Goal: Transaction & Acquisition: Purchase product/service

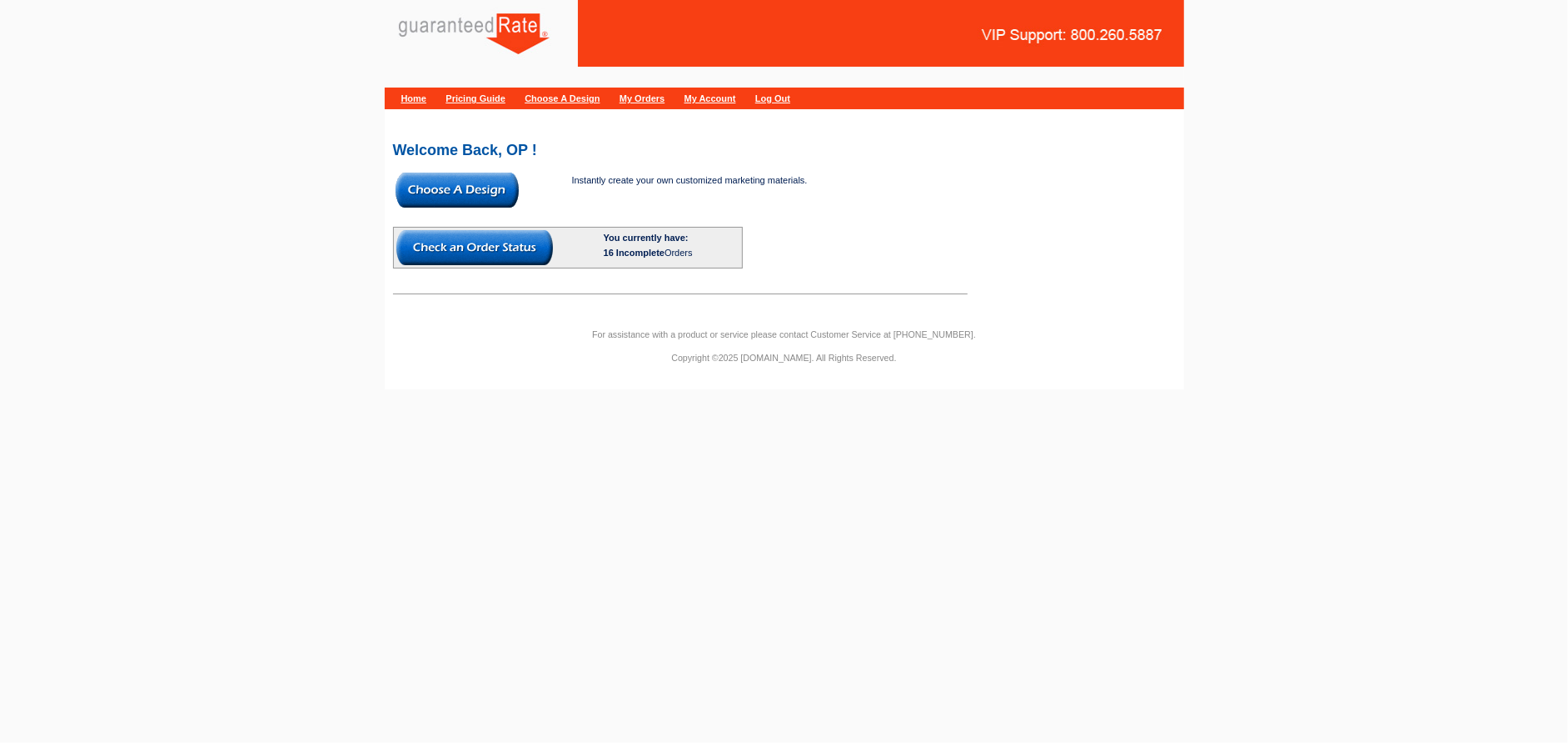
click at [451, 191] on img at bounding box center [457, 190] width 124 height 35
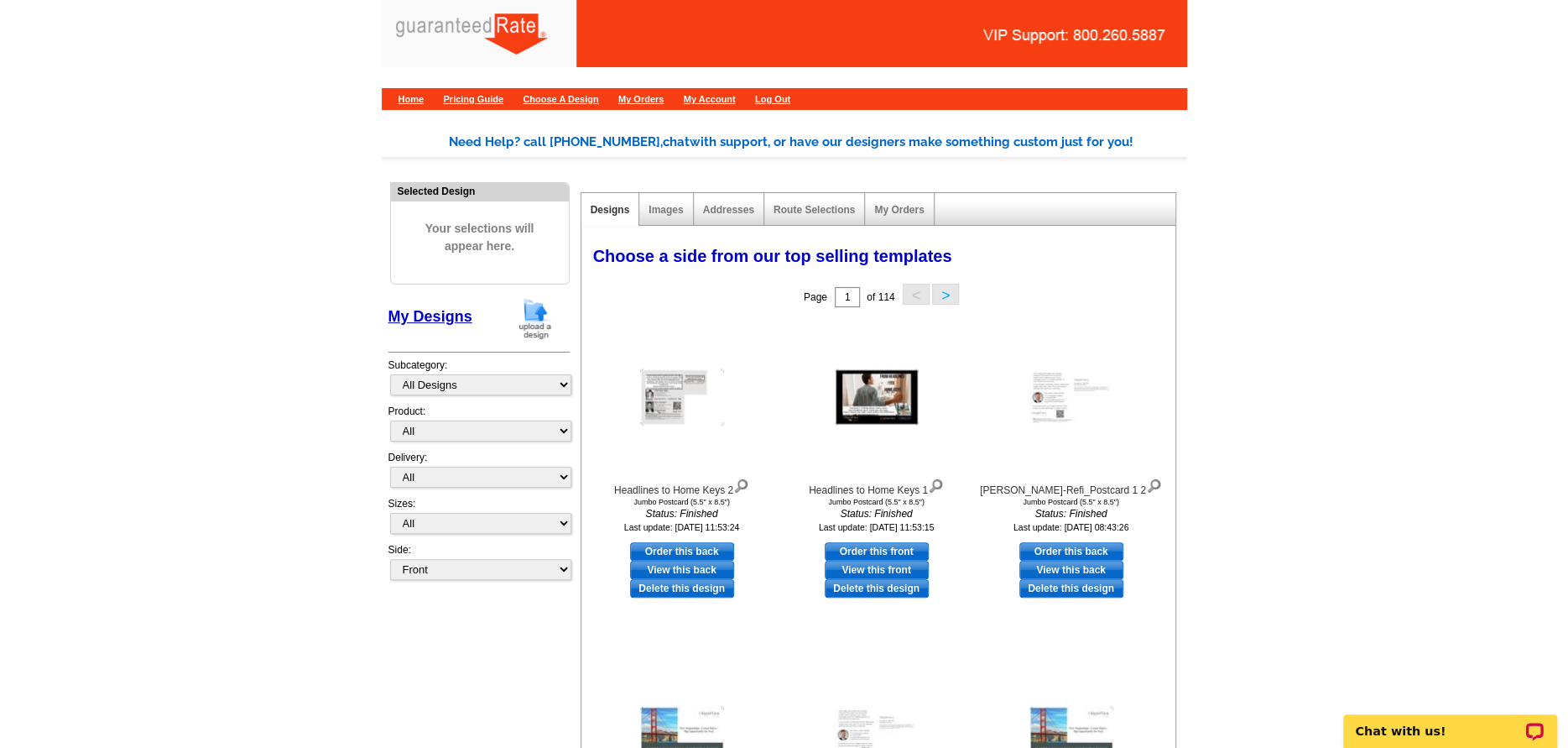
click at [518, 327] on img at bounding box center [535, 318] width 44 height 43
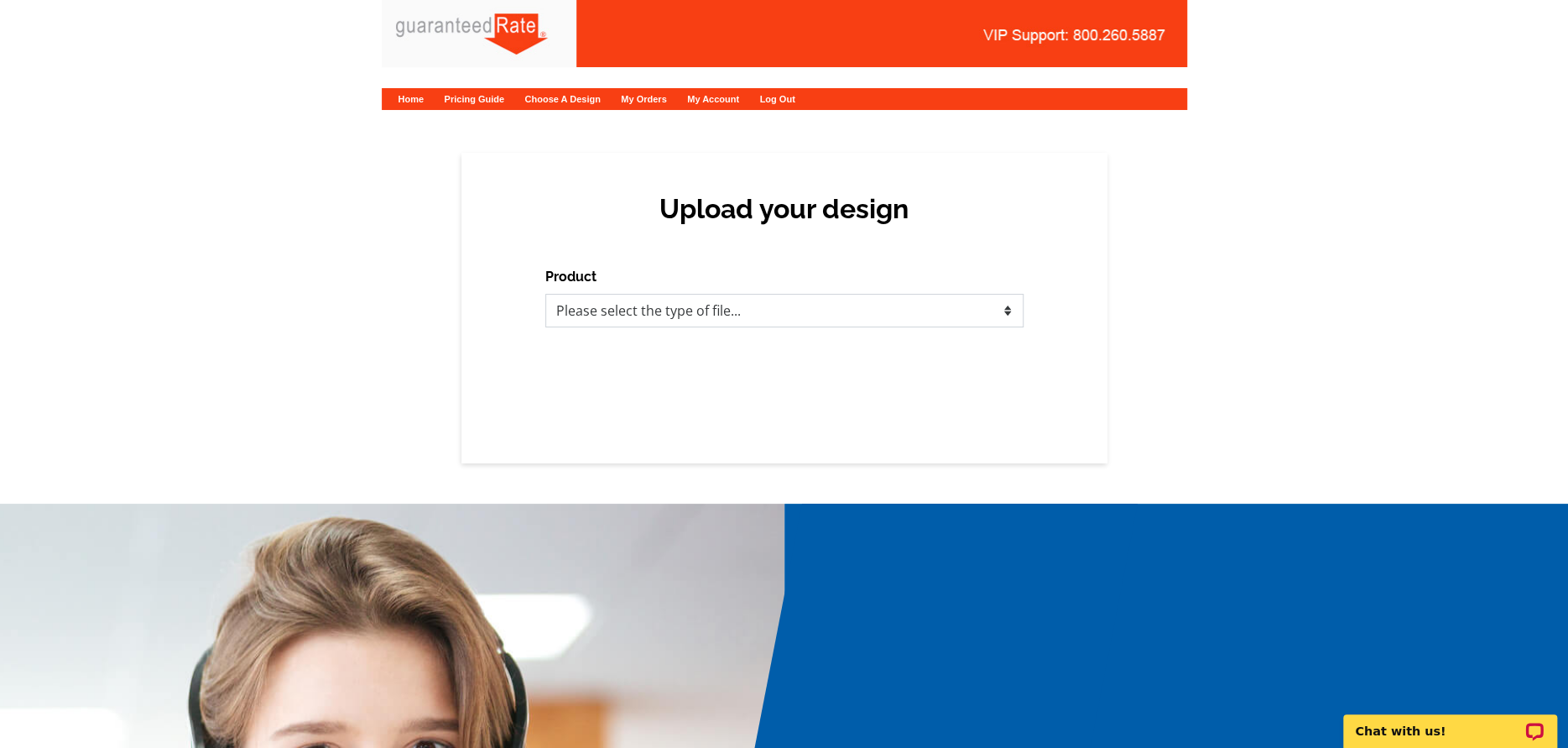
click at [797, 301] on select "Please select the type of file... Postcards Calendars Business Cards Letters an…" at bounding box center [784, 310] width 478 height 34
select select "3"
click at [545, 294] on select "Please select the type of file... Postcards Calendars Business Cards Letters an…" at bounding box center [784, 310] width 478 height 34
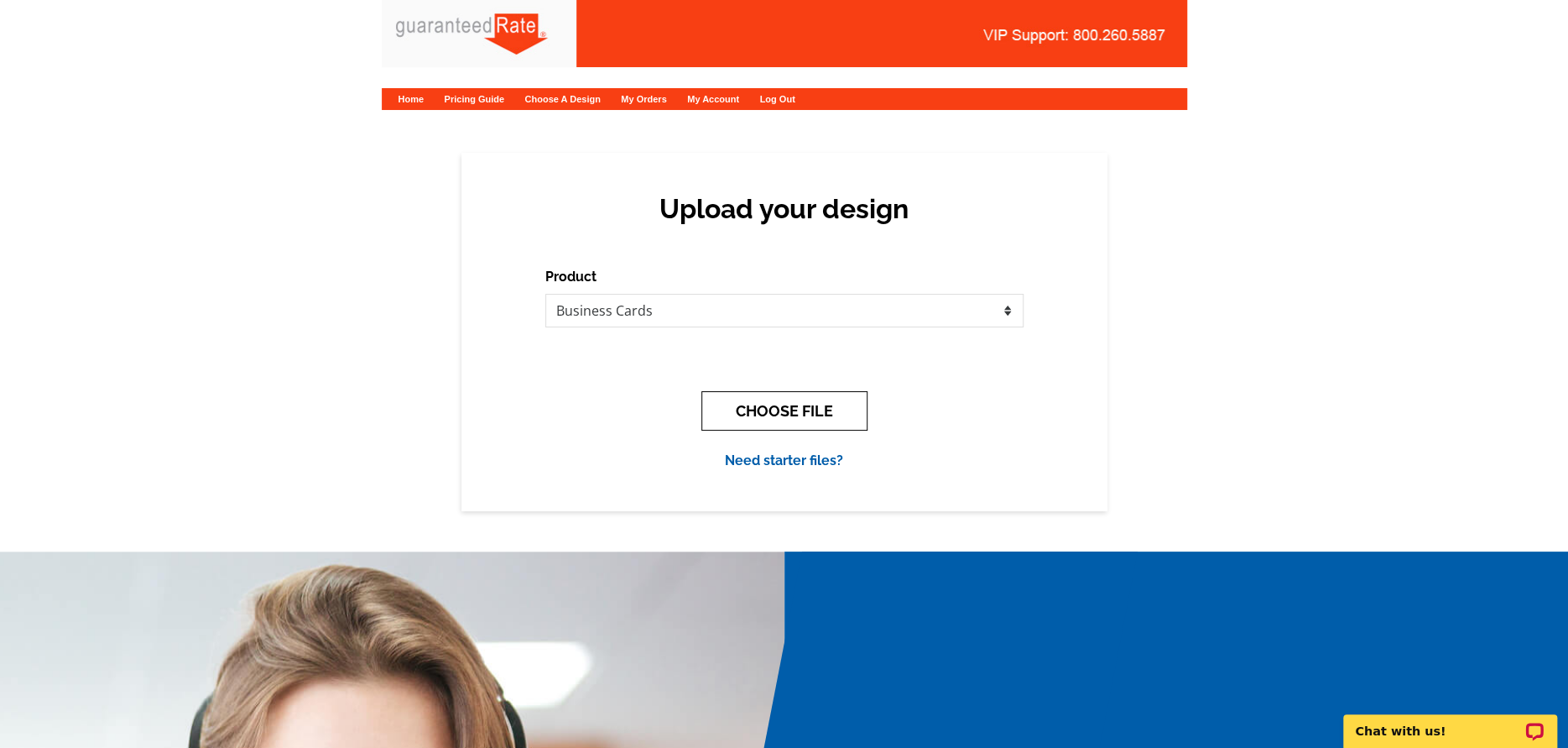
click at [764, 421] on button "CHOOSE FILE" at bounding box center [784, 411] width 166 height 39
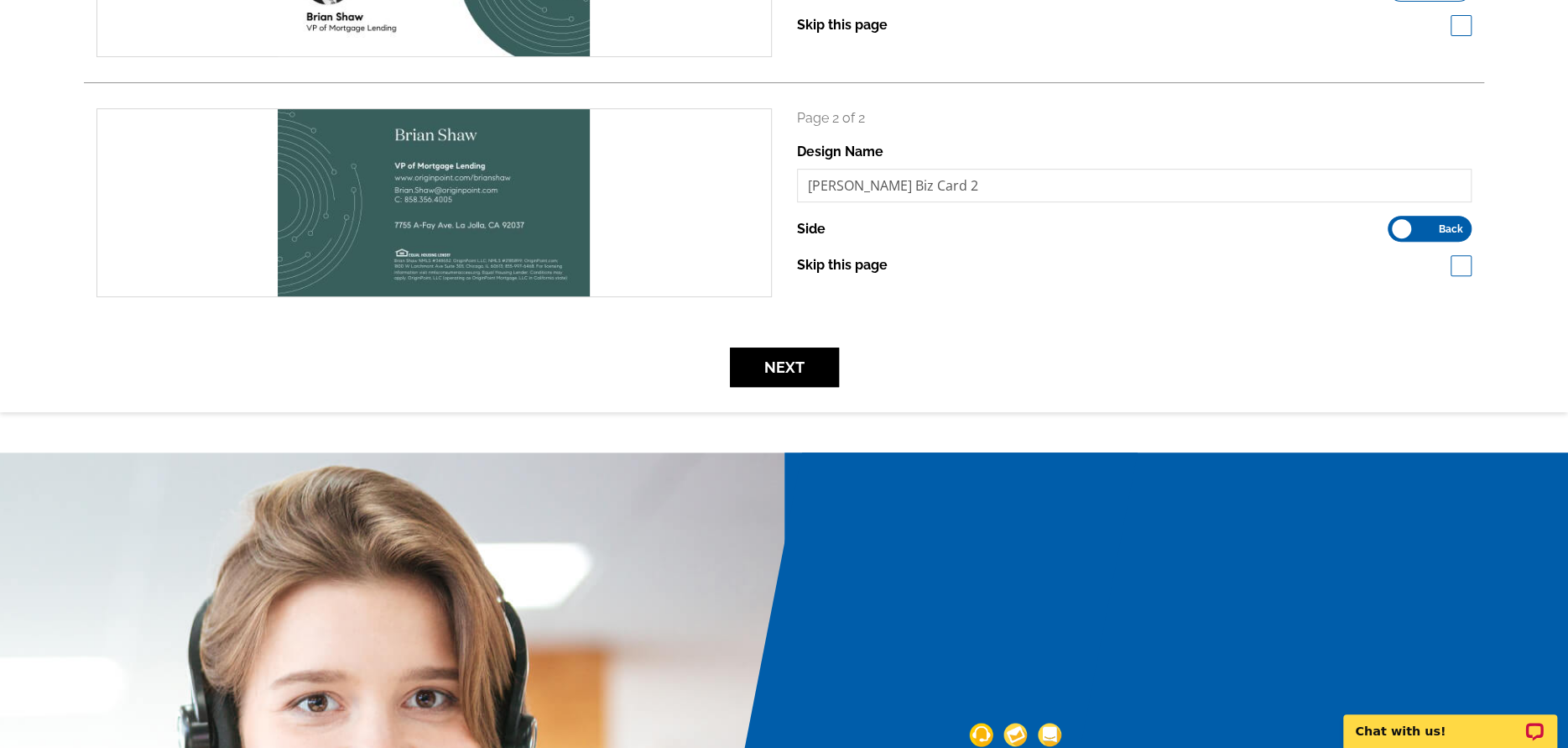
scroll to position [420, 0]
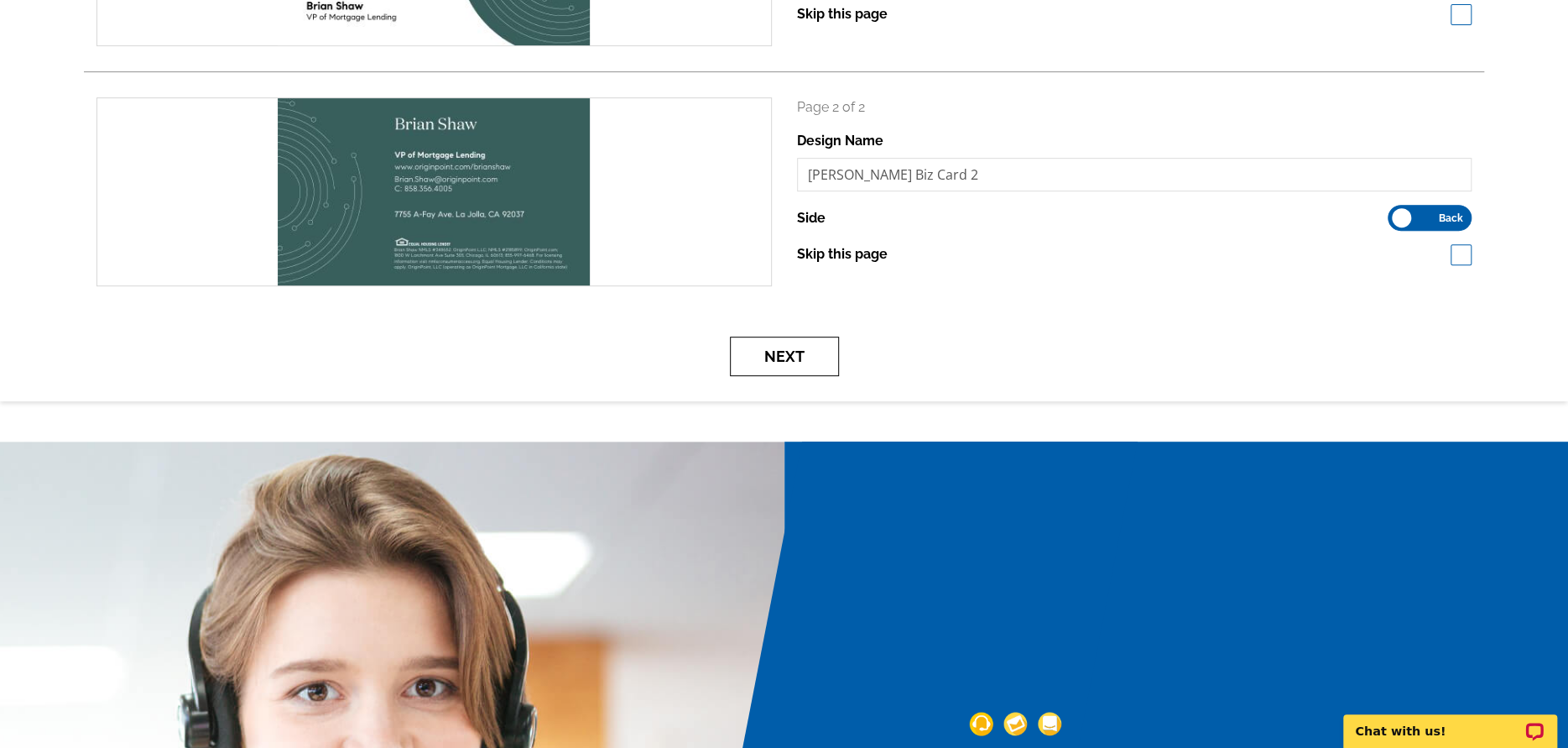
click at [760, 352] on button "Next" at bounding box center [784, 356] width 109 height 39
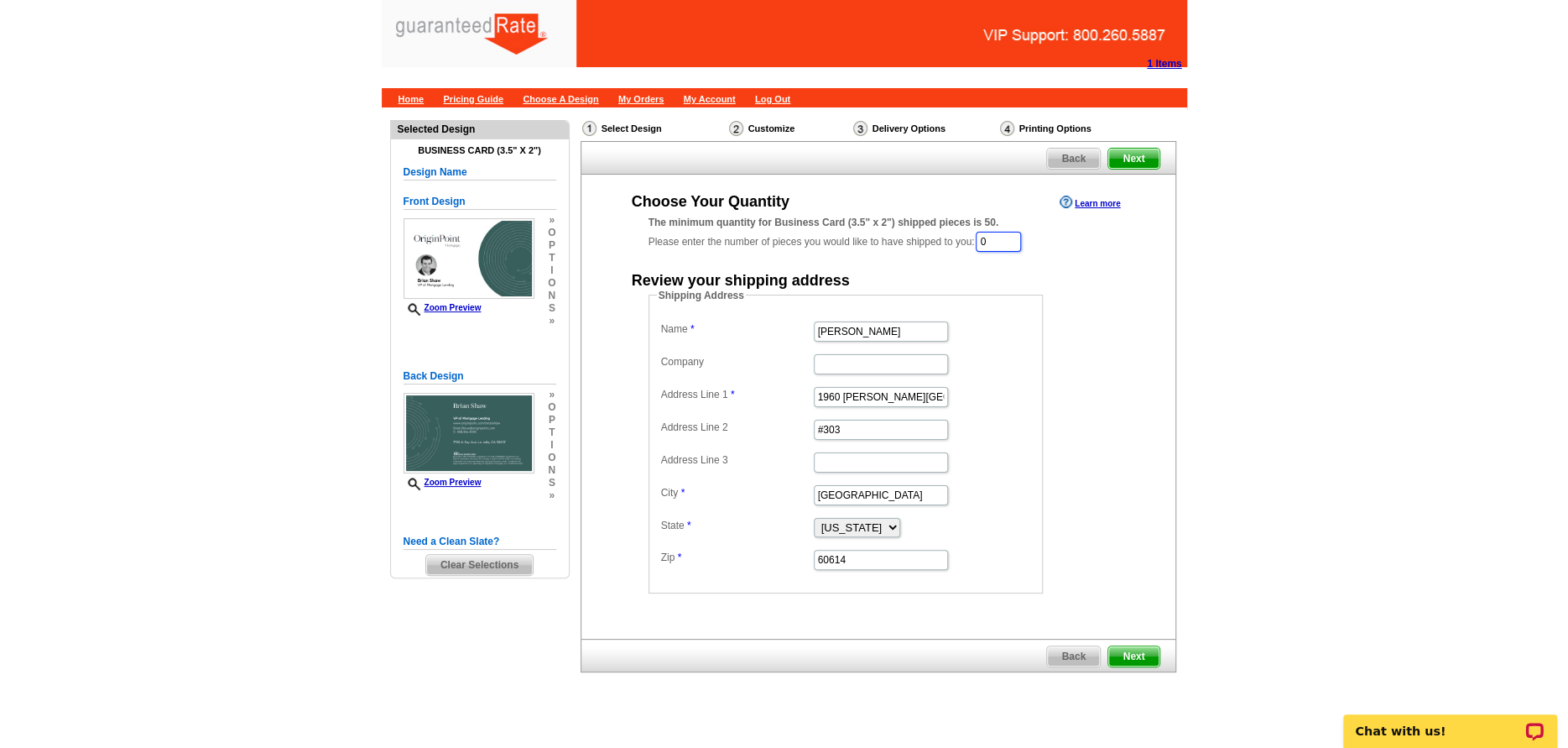
click at [999, 239] on input "0" at bounding box center [998, 241] width 45 height 20
type input "1000"
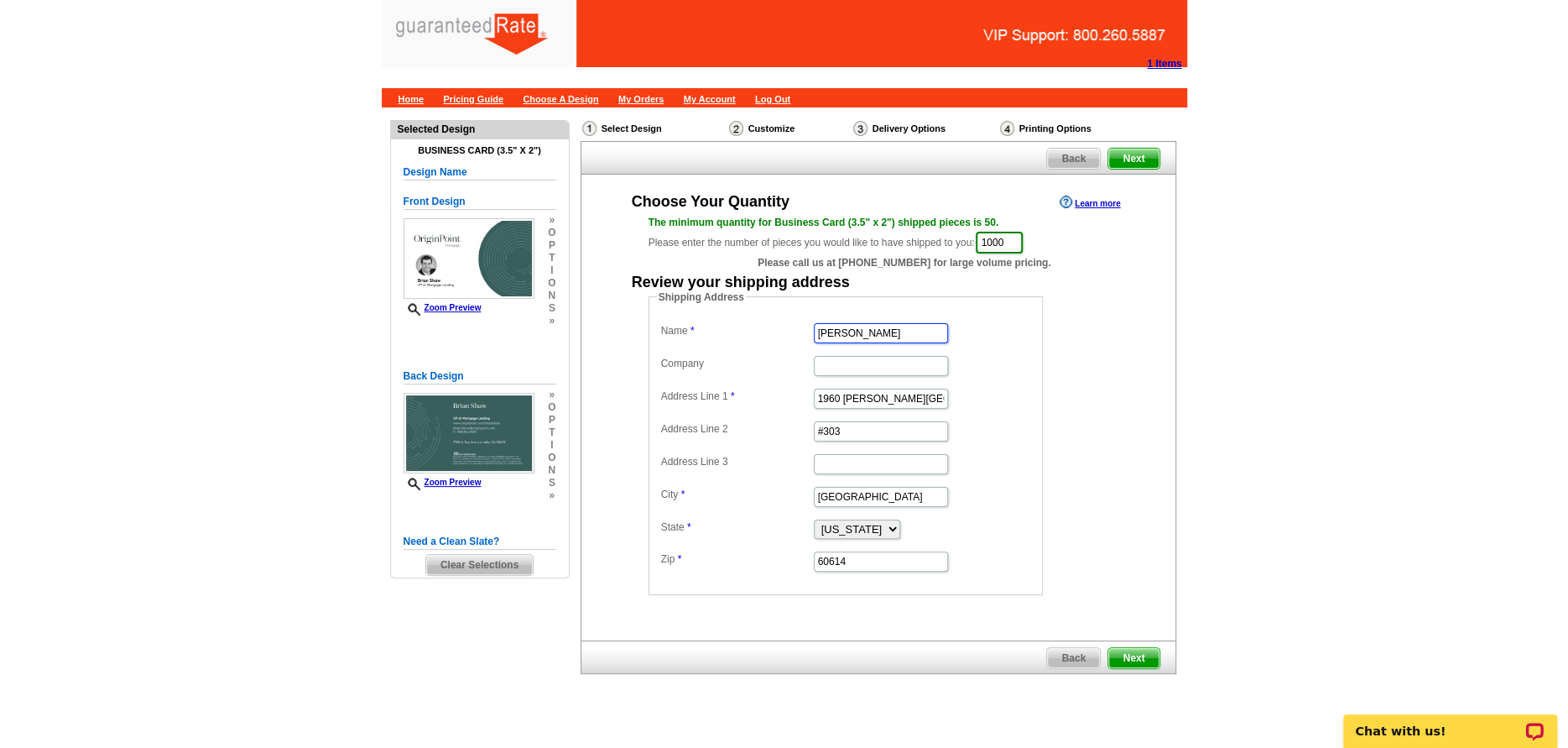
click at [696, 334] on dl "Name Dave Radke Company Address Line 1 1960 N. Lincoln Park West Address Line 2…" at bounding box center [846, 446] width 378 height 254
type input "[PERSON_NAME]"
type input "12284 Semillio"
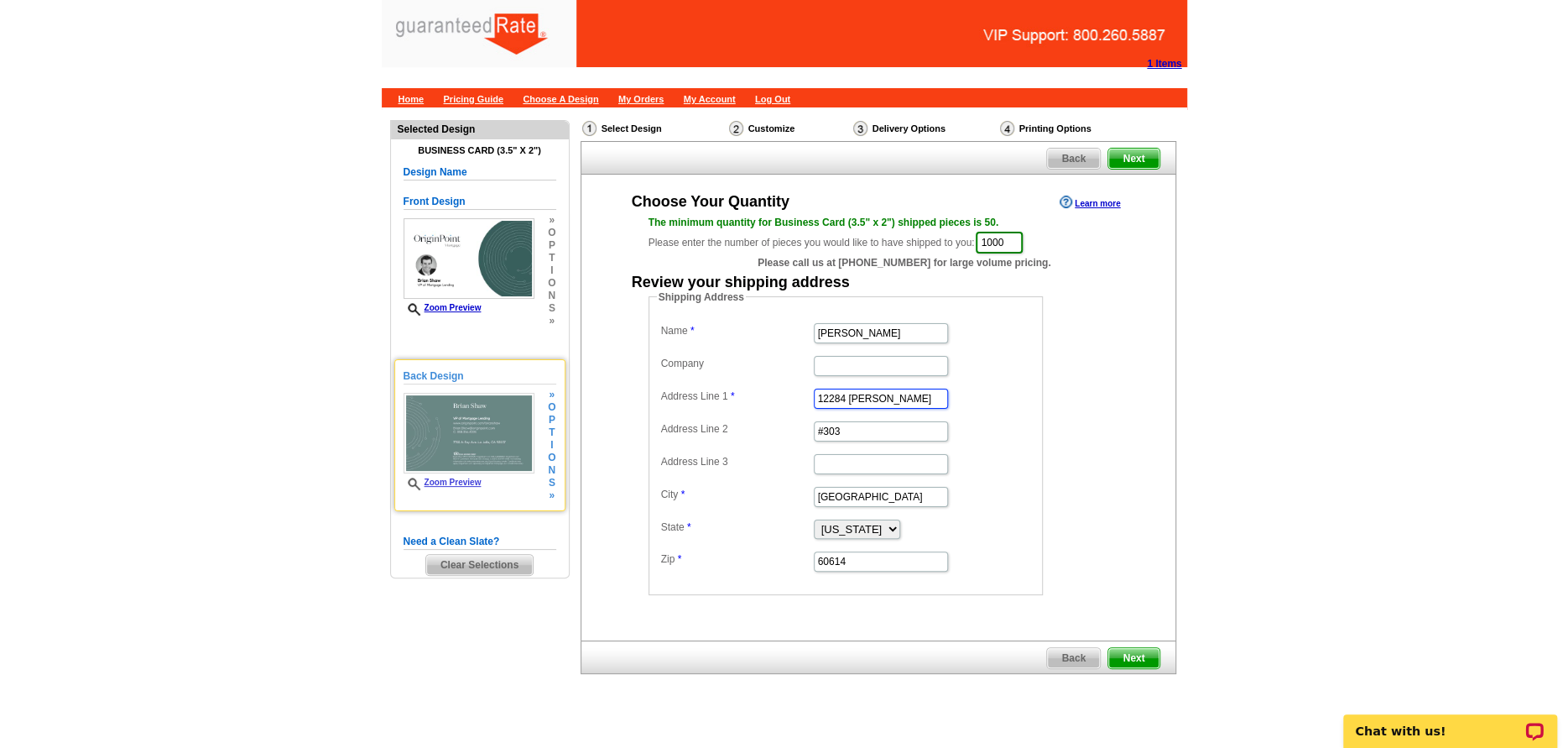
drag, startPoint x: 897, startPoint y: 394, endPoint x: 484, endPoint y: 406, distance: 413.2
click at [758, 395] on dl "Name Brian Shaw Company Address Line 1 12284 Semillio Address Line 2 #303 Addre…" at bounding box center [846, 446] width 378 height 254
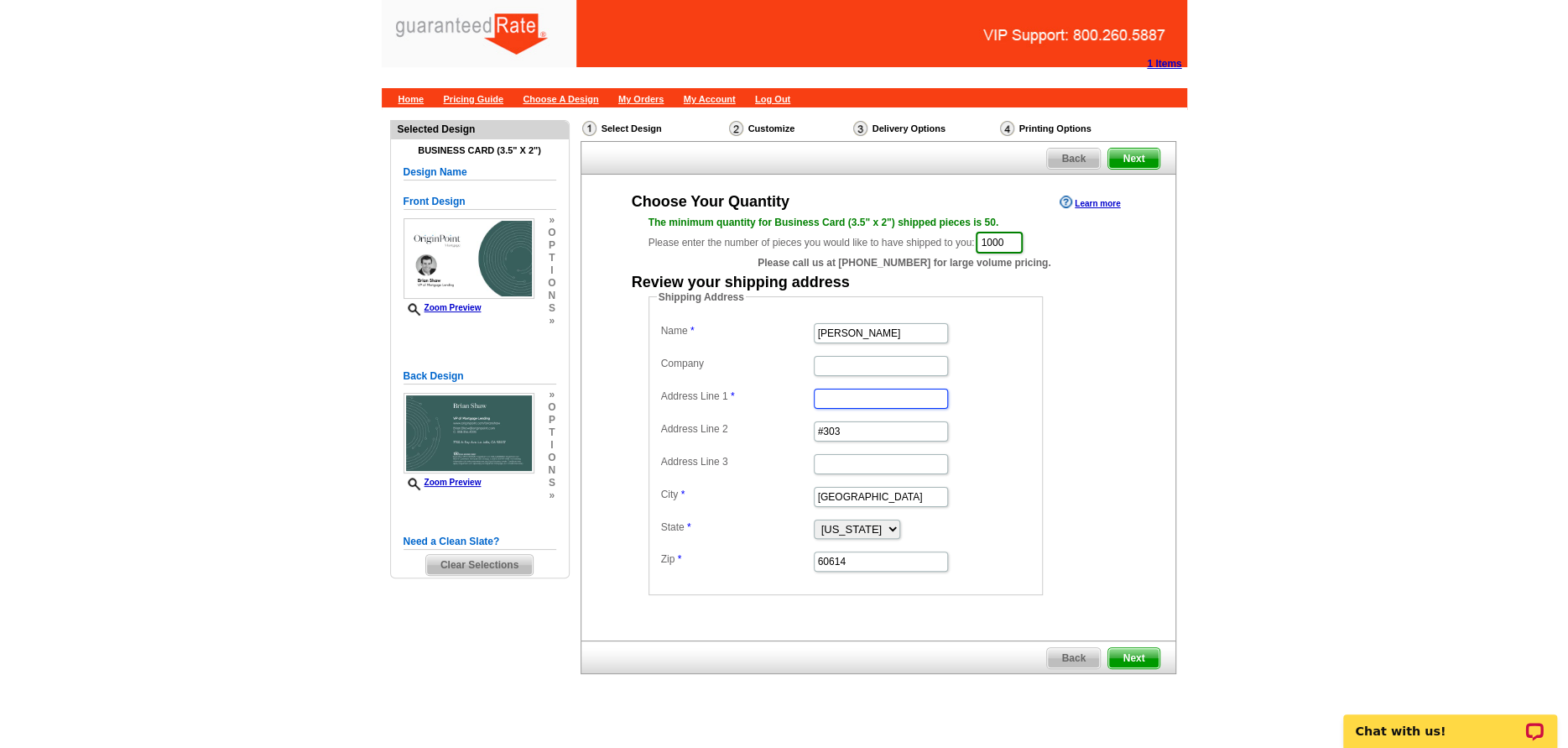
click at [843, 395] on input "Address Line 1" at bounding box center [880, 398] width 134 height 20
paste input "[STREET_ADDRESS]"
type input "[STREET_ADDRESS]"
type input "San Diego"
type input "92131"
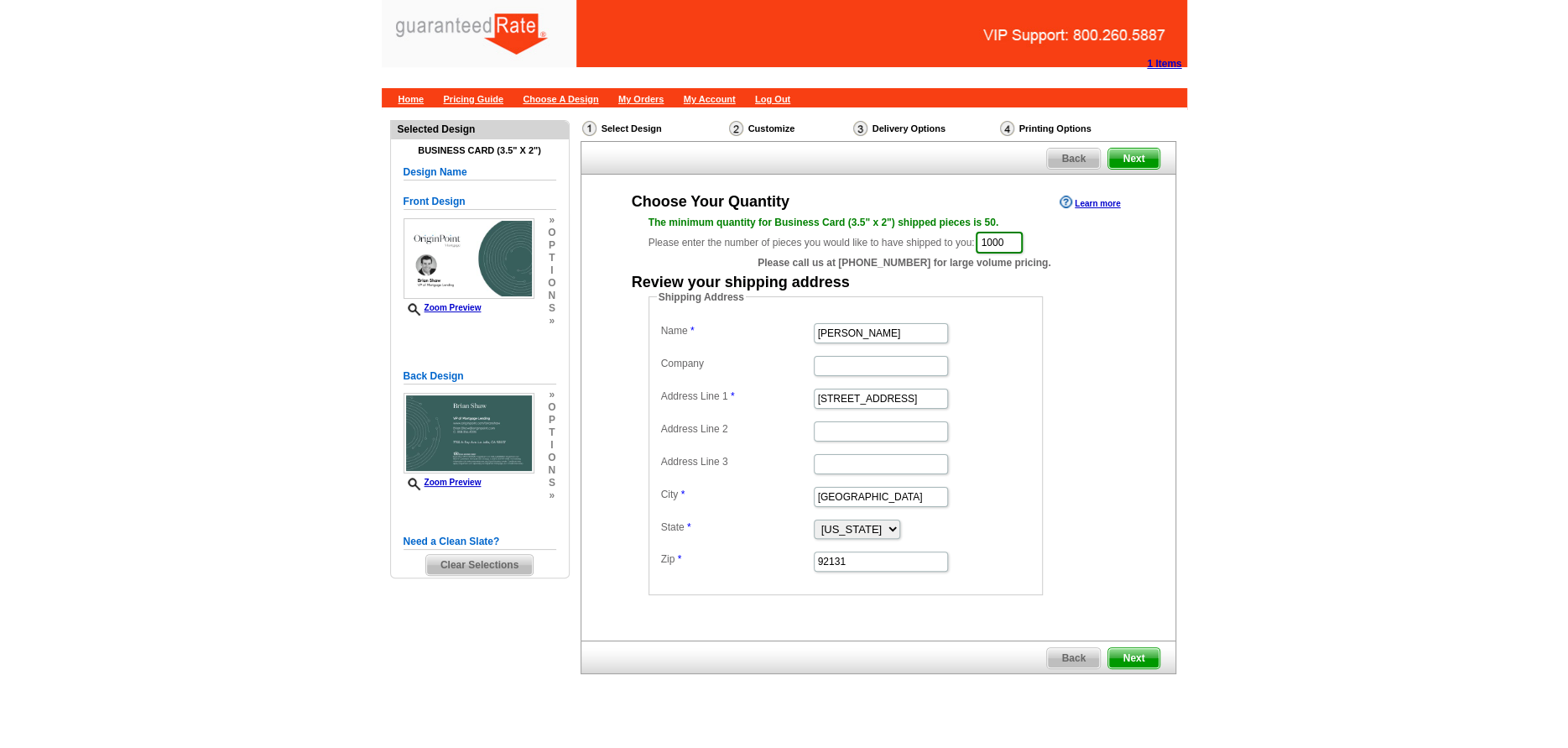
click at [847, 507] on dd "San Diego" at bounding box center [846, 495] width 378 height 26
click at [847, 521] on select "Alabama Alaska Arizona Arkansas California Colorado Connecticut District of Col…" at bounding box center [856, 529] width 86 height 20
select select "CA"
click at [814, 519] on select "Alabama Alaska Arizona Arkansas California Colorado Connecticut District of Col…" at bounding box center [856, 529] width 86 height 20
click at [1043, 438] on dd "Shipping Address Name Brian Shaw Company Address Line 1 12284 Semillon Blvd Add…" at bounding box center [872, 441] width 446 height 305
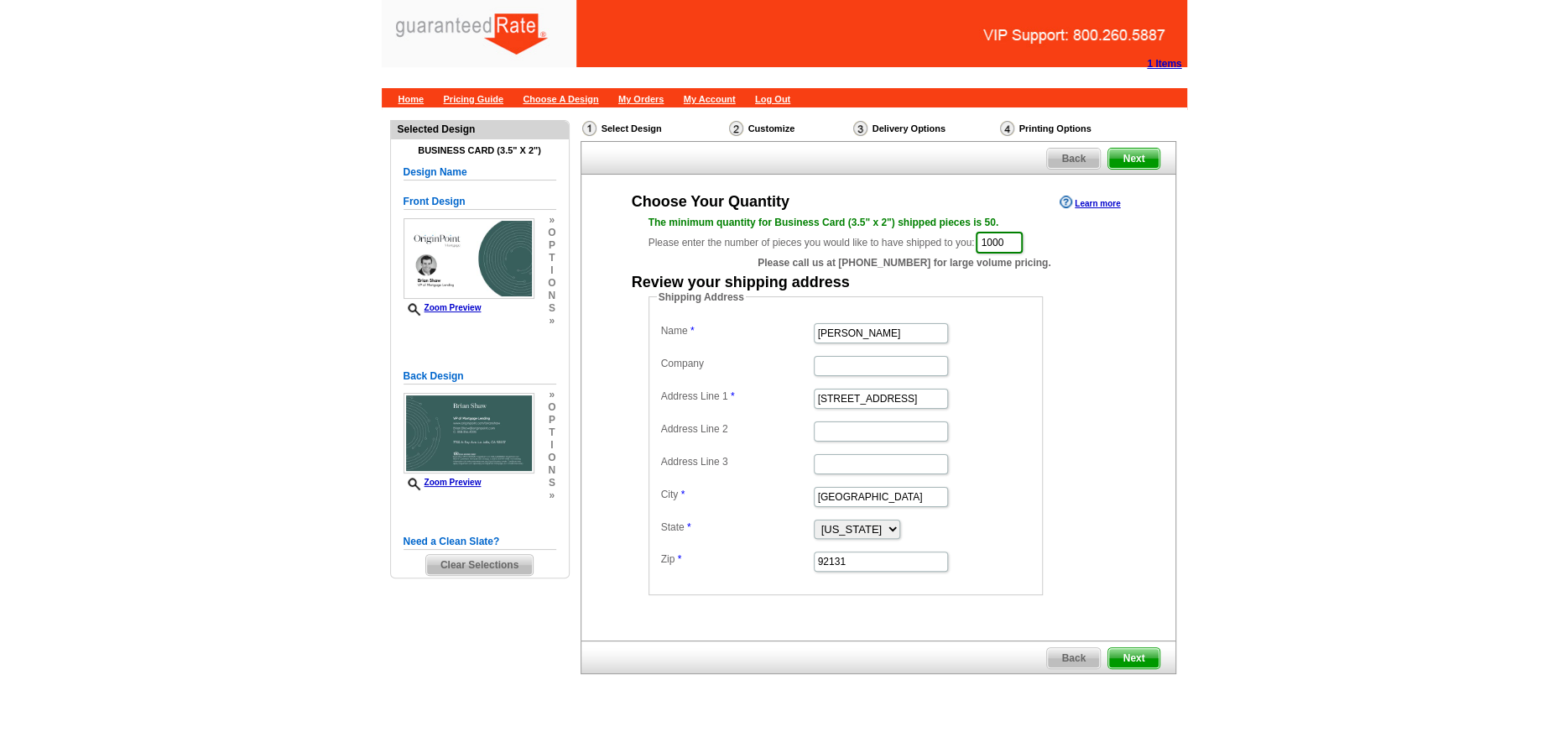
click at [1127, 648] on span "Next" at bounding box center [1133, 657] width 51 height 20
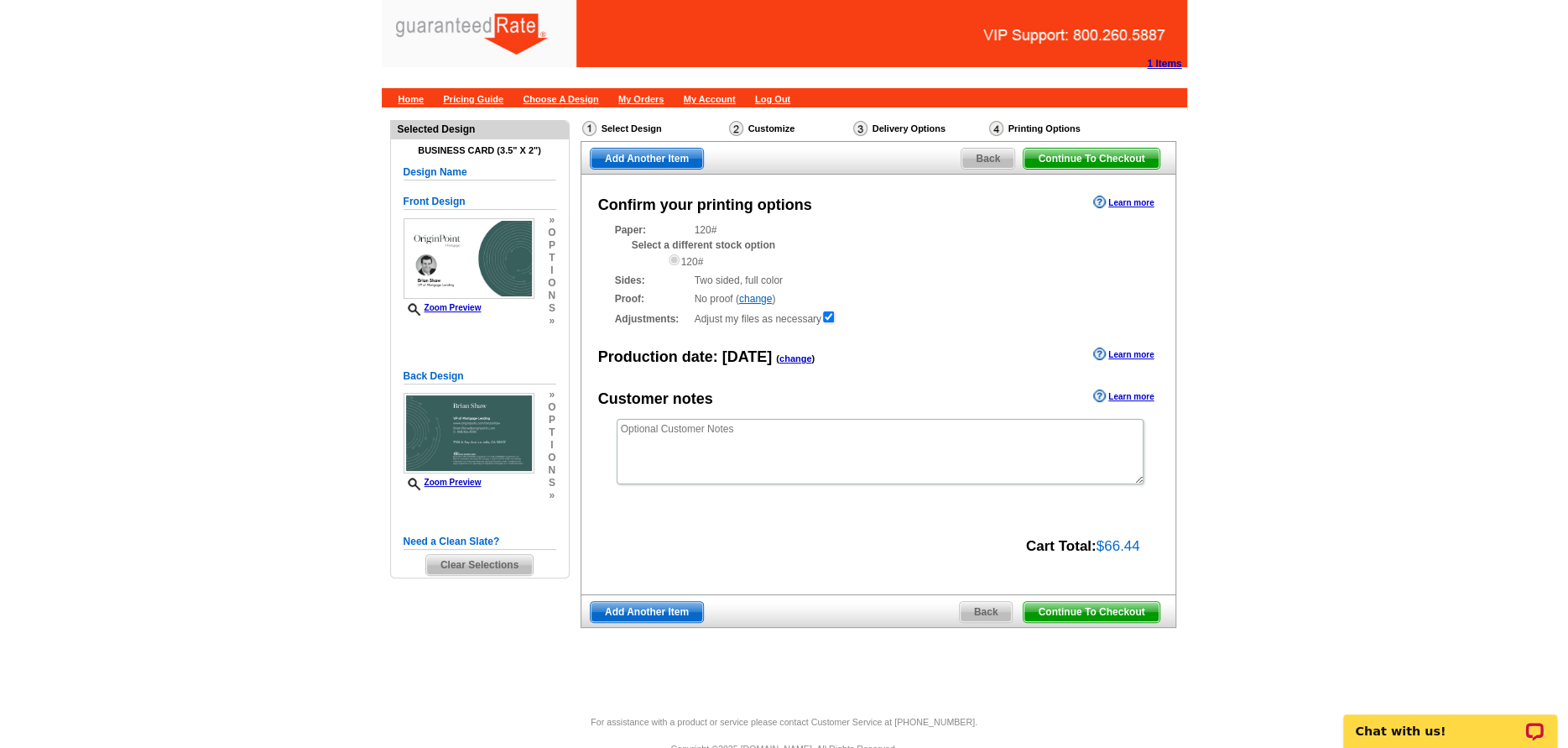
click at [682, 615] on span "Add Another Item" at bounding box center [647, 611] width 112 height 20
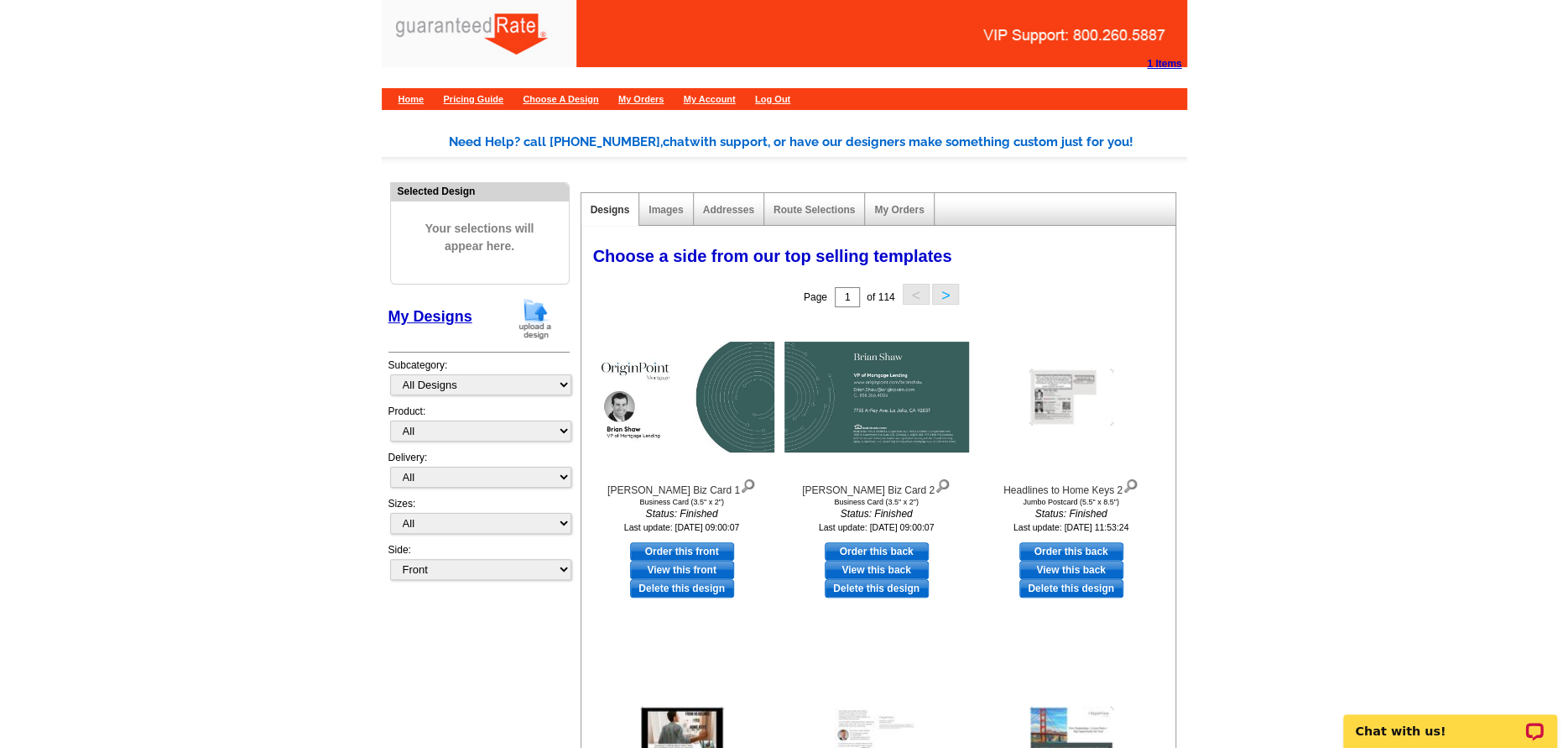
click at [522, 321] on img at bounding box center [535, 318] width 44 height 43
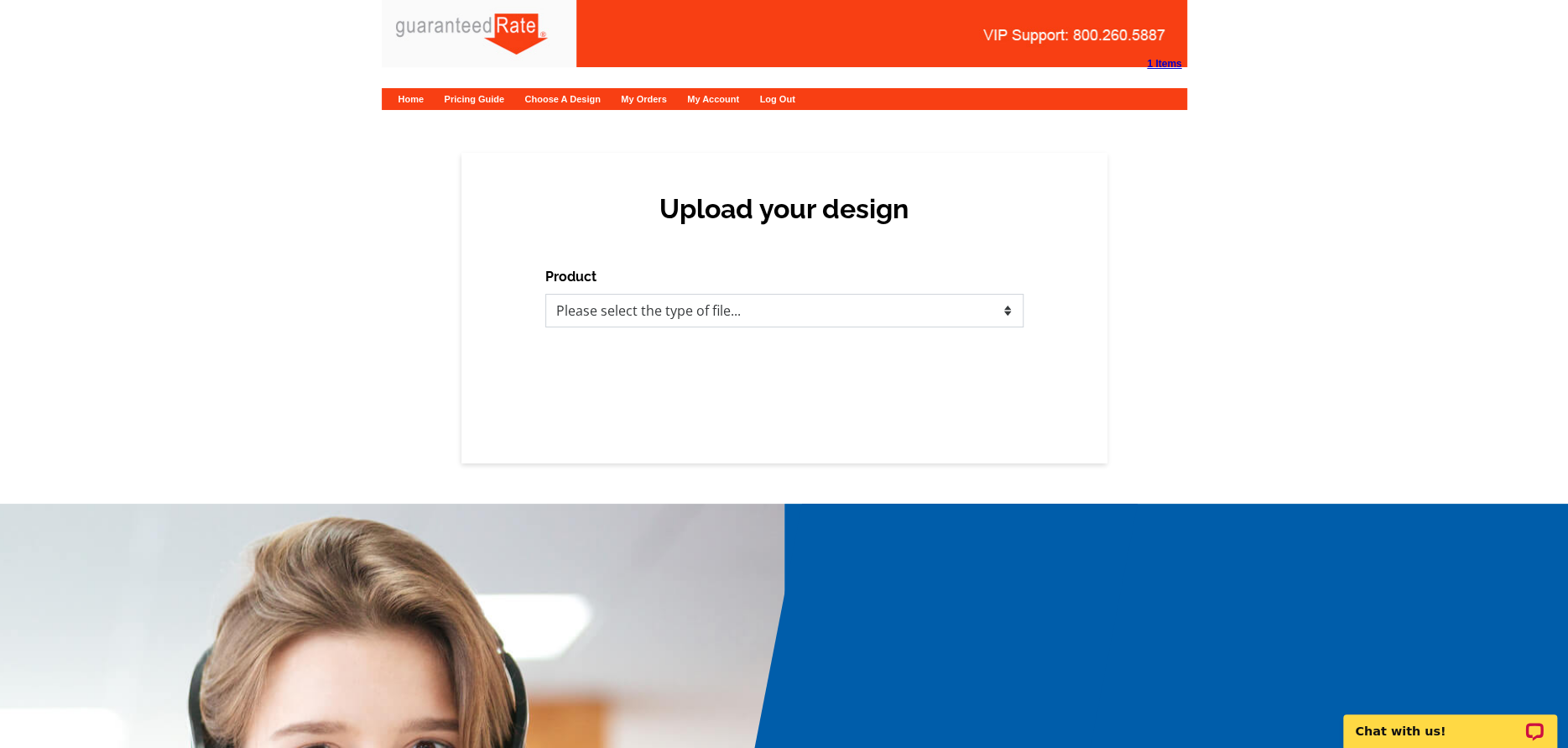
drag, startPoint x: 678, startPoint y: 310, endPoint x: 669, endPoint y: 302, distance: 12.0
click at [678, 310] on select "Please select the type of file... Postcards Calendars Business Cards Letters an…" at bounding box center [784, 310] width 478 height 34
select select "2"
click at [545, 294] on select "Please select the type of file... Postcards Calendars Business Cards Letters an…" at bounding box center [784, 310] width 478 height 34
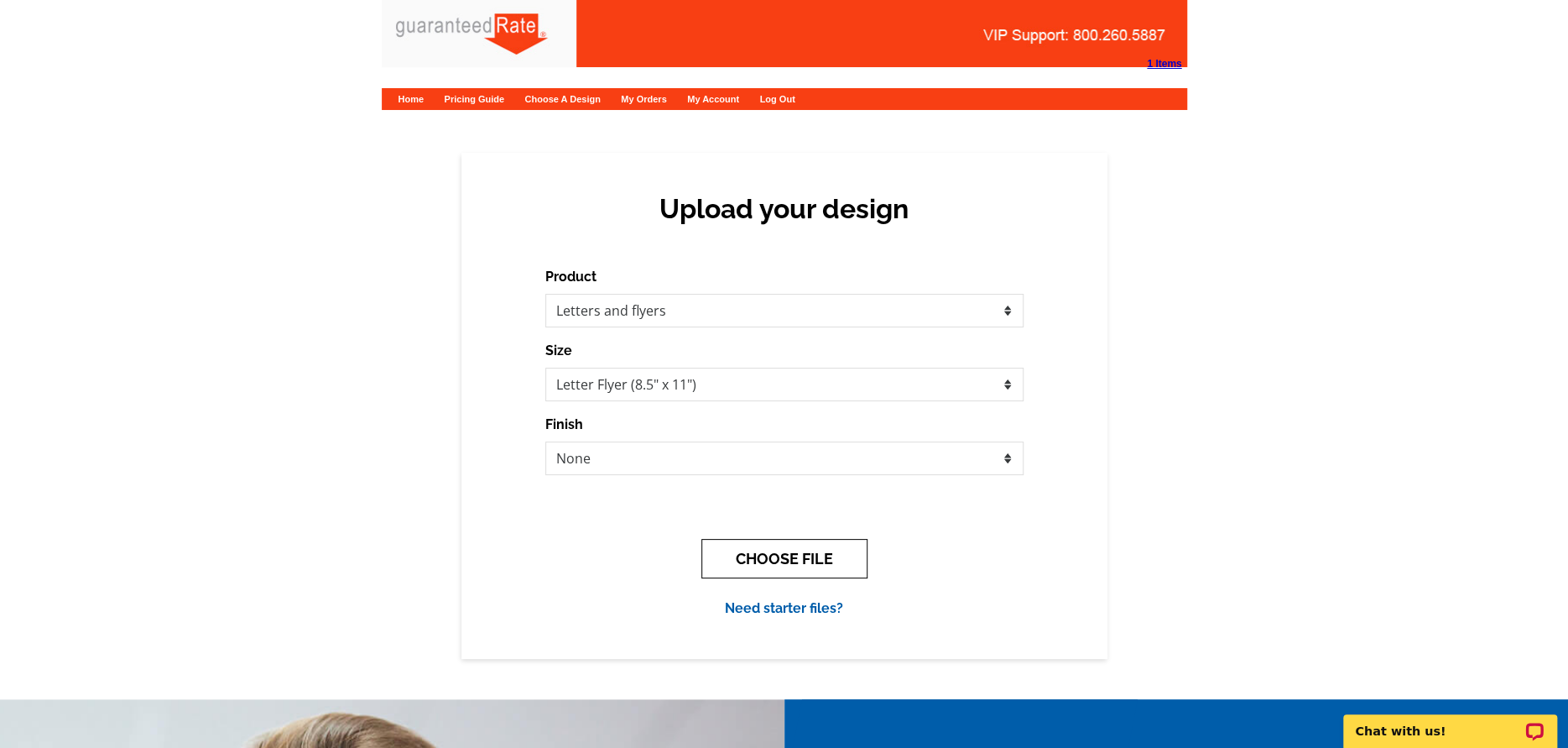
click at [746, 553] on button "CHOOSE FILE" at bounding box center [784, 559] width 166 height 39
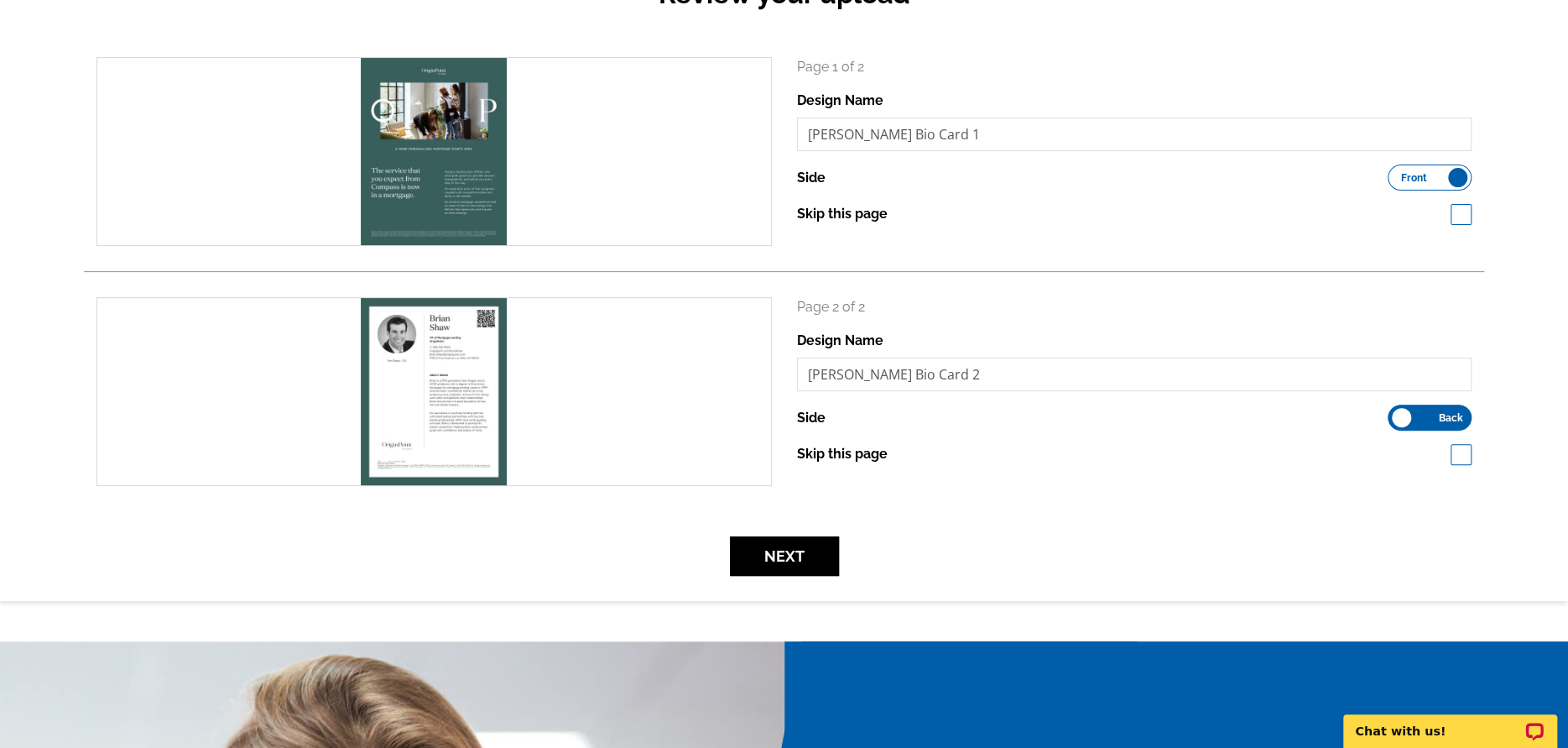
scroll to position [223, 0]
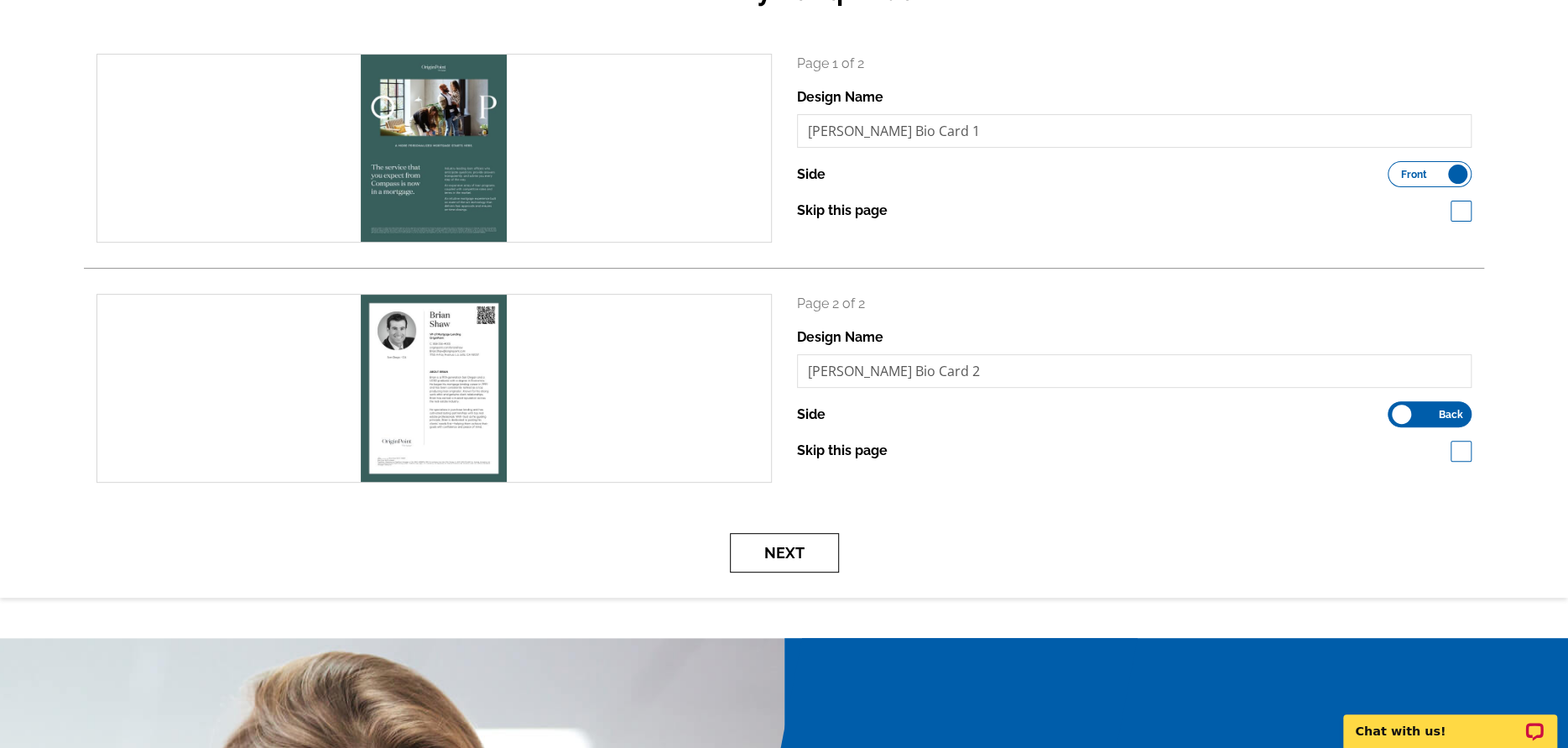
click at [770, 556] on button "Next" at bounding box center [784, 552] width 109 height 39
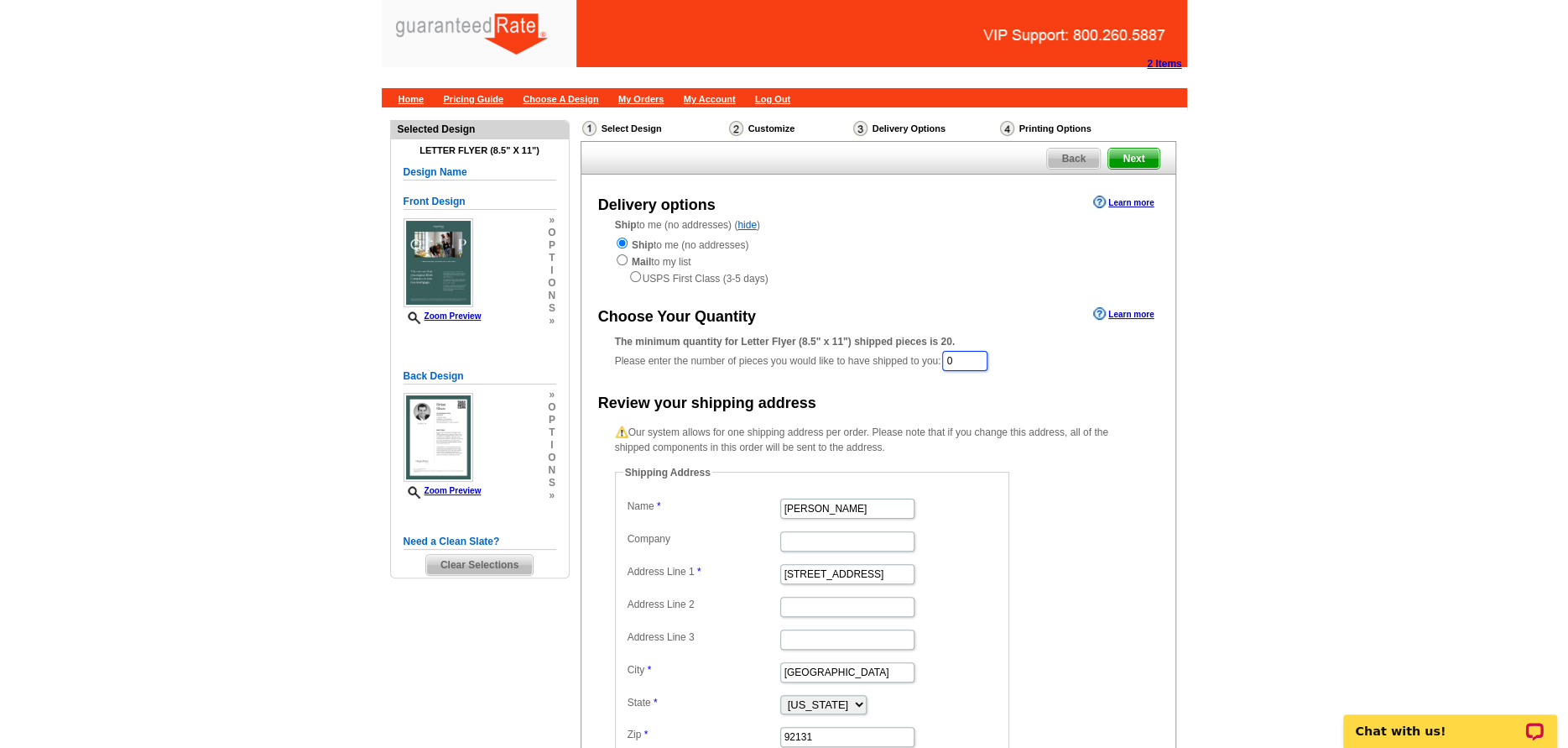
click at [985, 360] on input "0" at bounding box center [964, 360] width 45 height 20
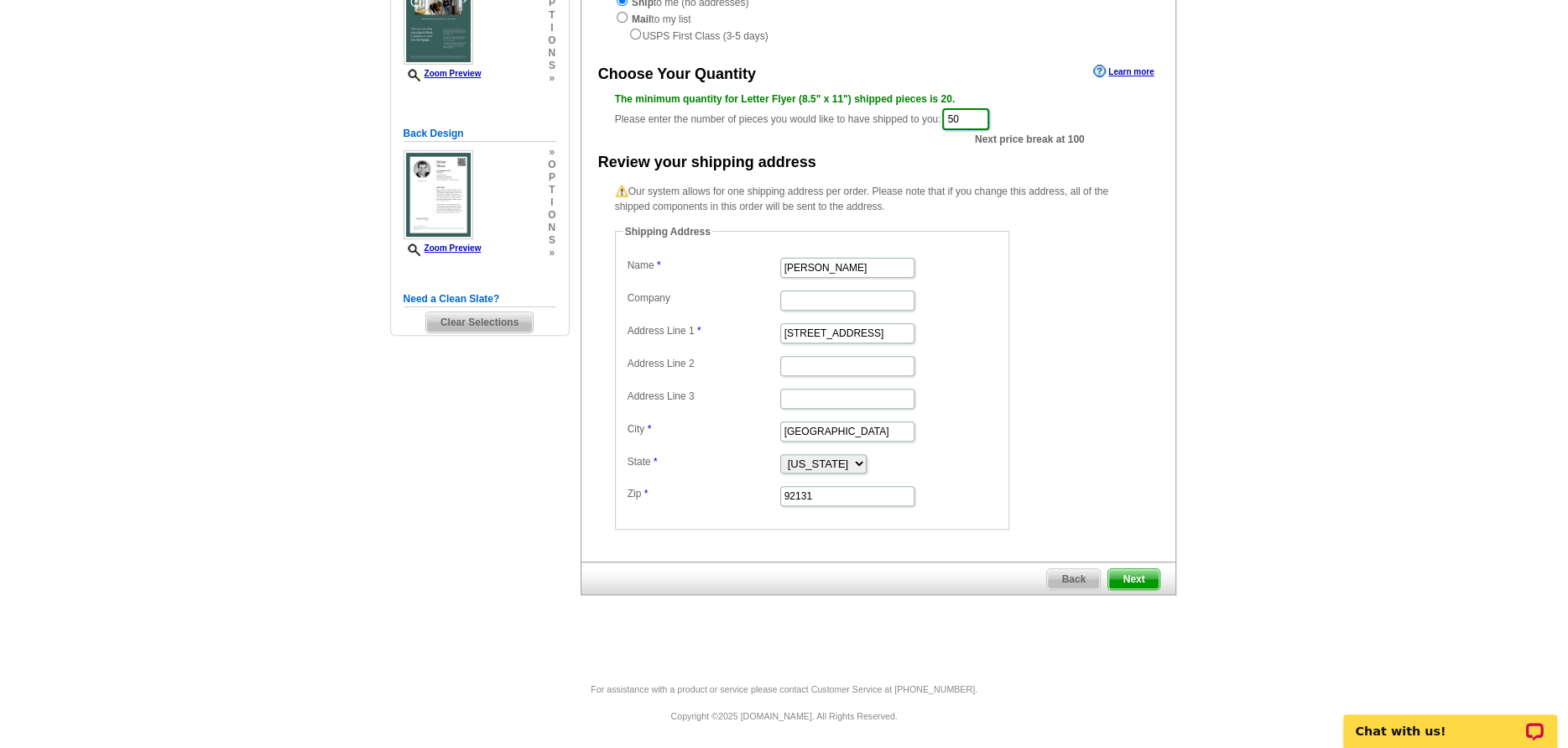
scroll to position [244, 0]
type input "50"
click at [1145, 580] on span "Next" at bounding box center [1133, 578] width 51 height 20
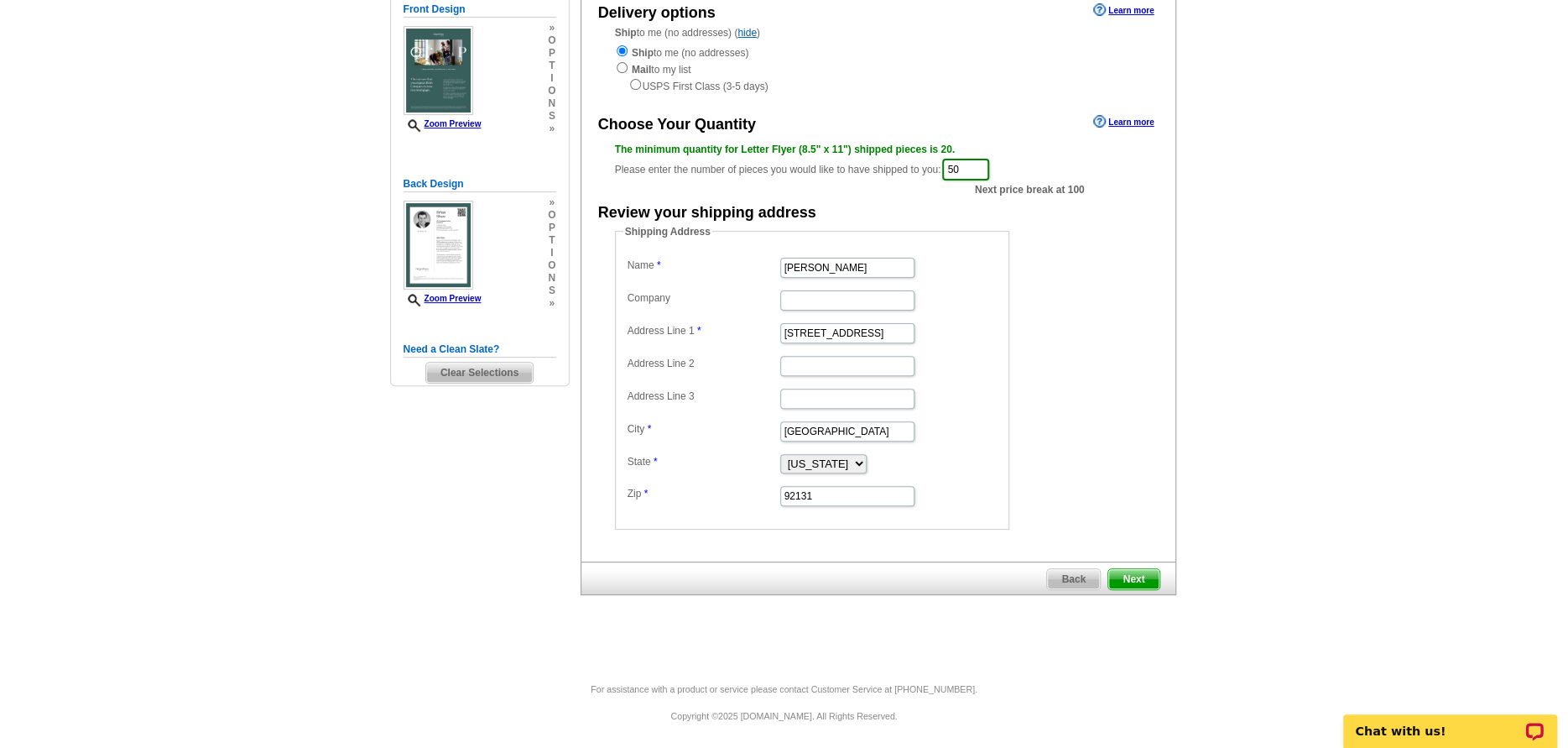
scroll to position [0, 0]
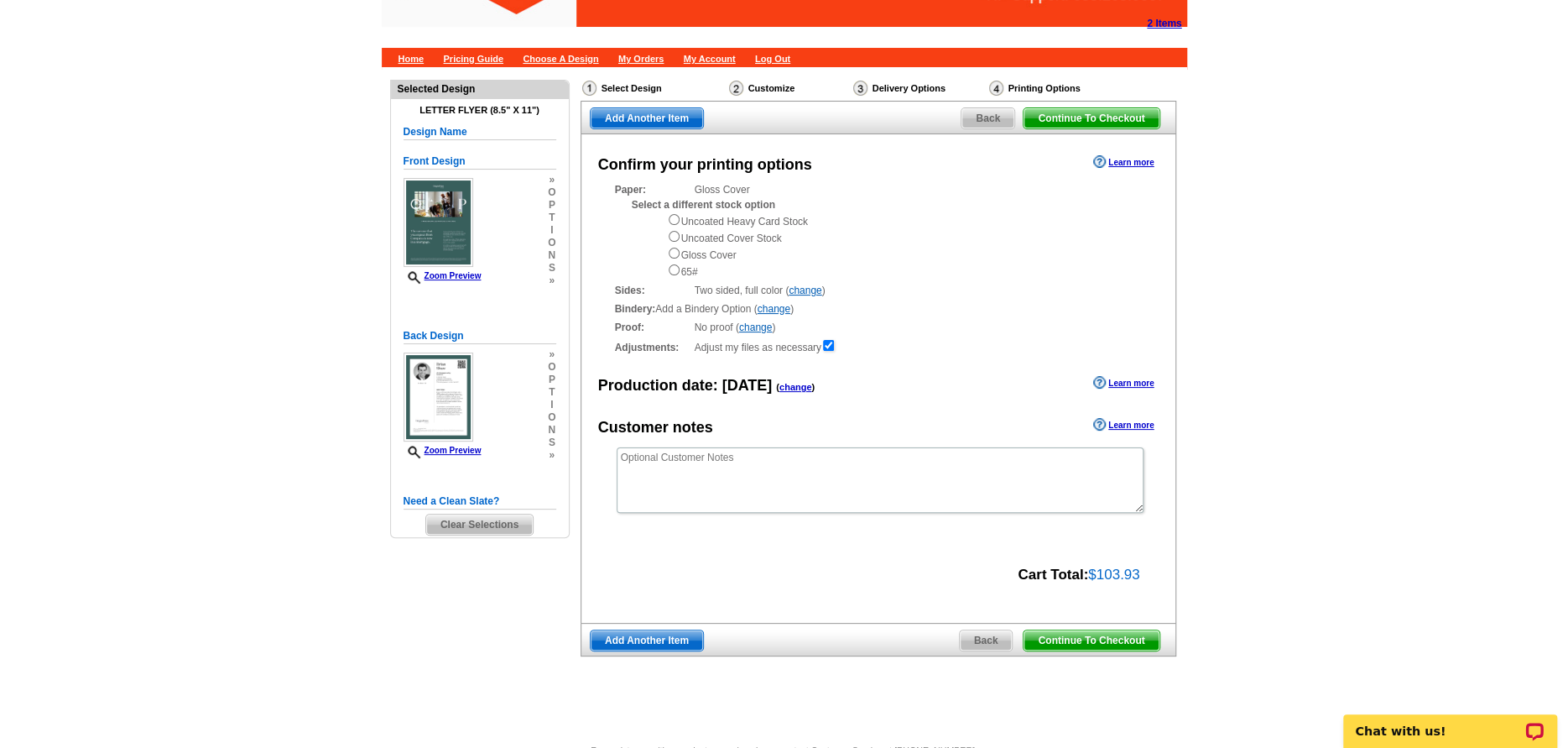
scroll to position [84, 0]
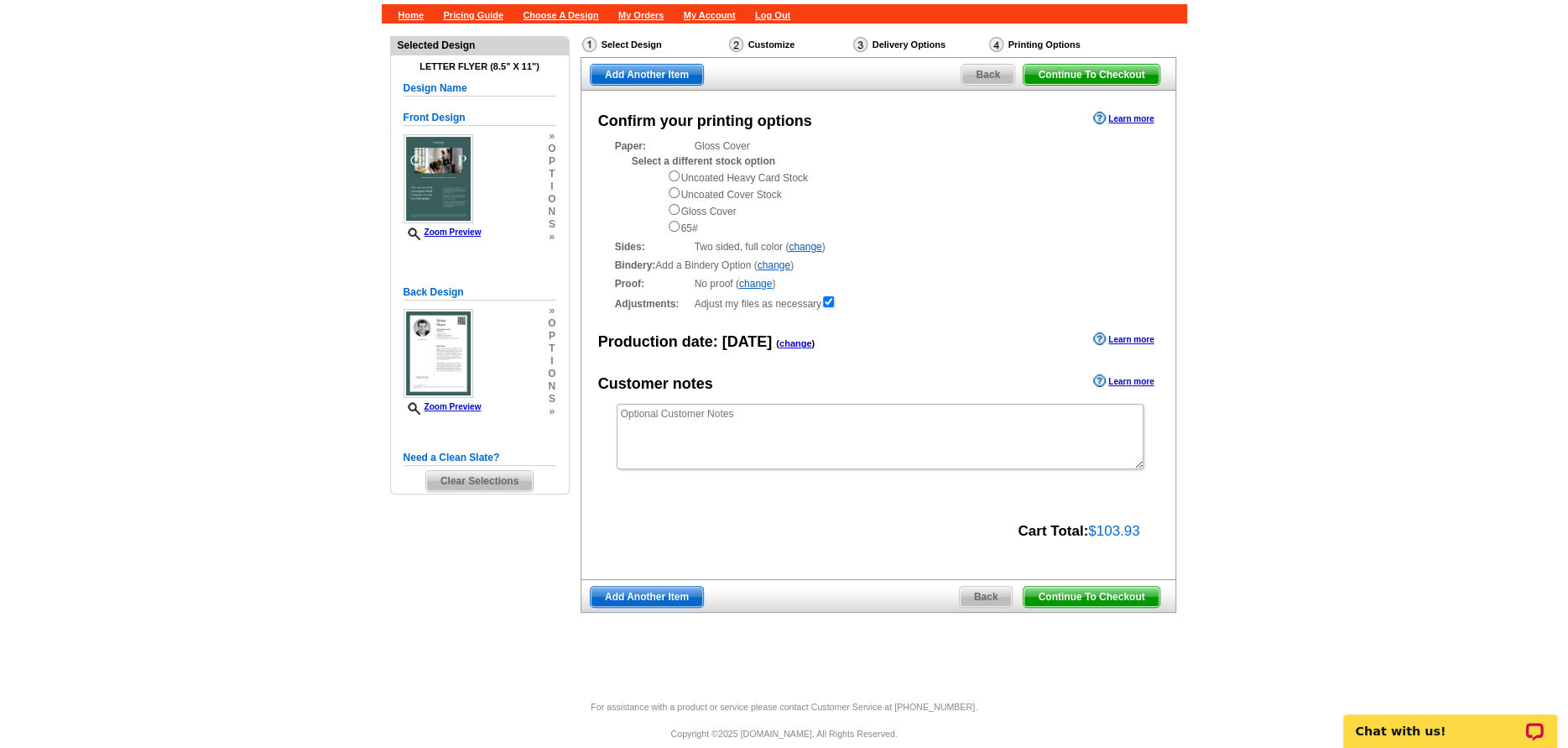
click at [1080, 600] on span "Continue To Checkout" at bounding box center [1091, 596] width 135 height 20
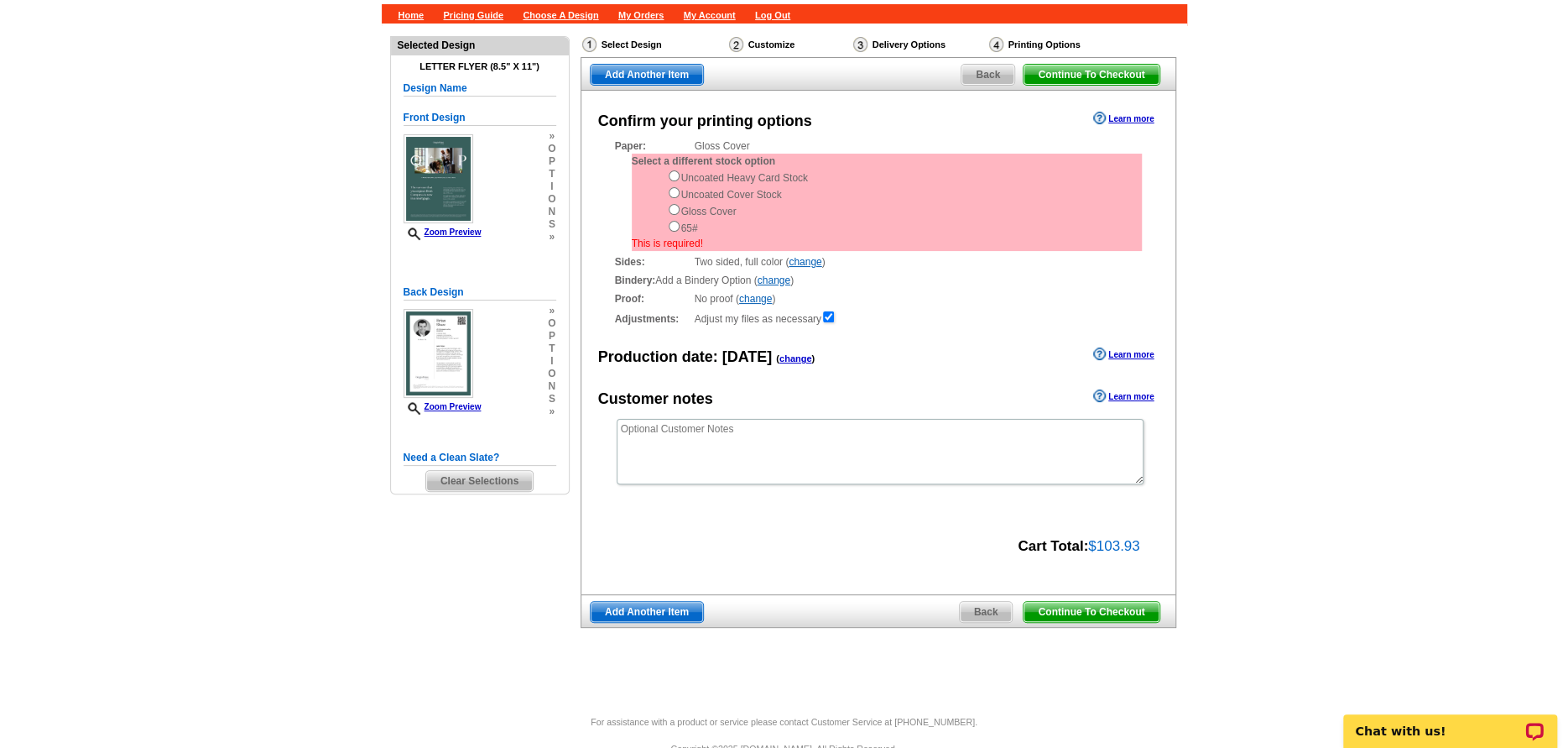
drag, startPoint x: 676, startPoint y: 185, endPoint x: 675, endPoint y: 173, distance: 12.0
click at [676, 184] on div "Uncoated Heavy Card Stock Uncoated Cover Stock Gloss Cover 65#" at bounding box center [905, 202] width 475 height 67
click at [675, 173] on input "radio" at bounding box center [674, 176] width 11 height 11
radio input "true"
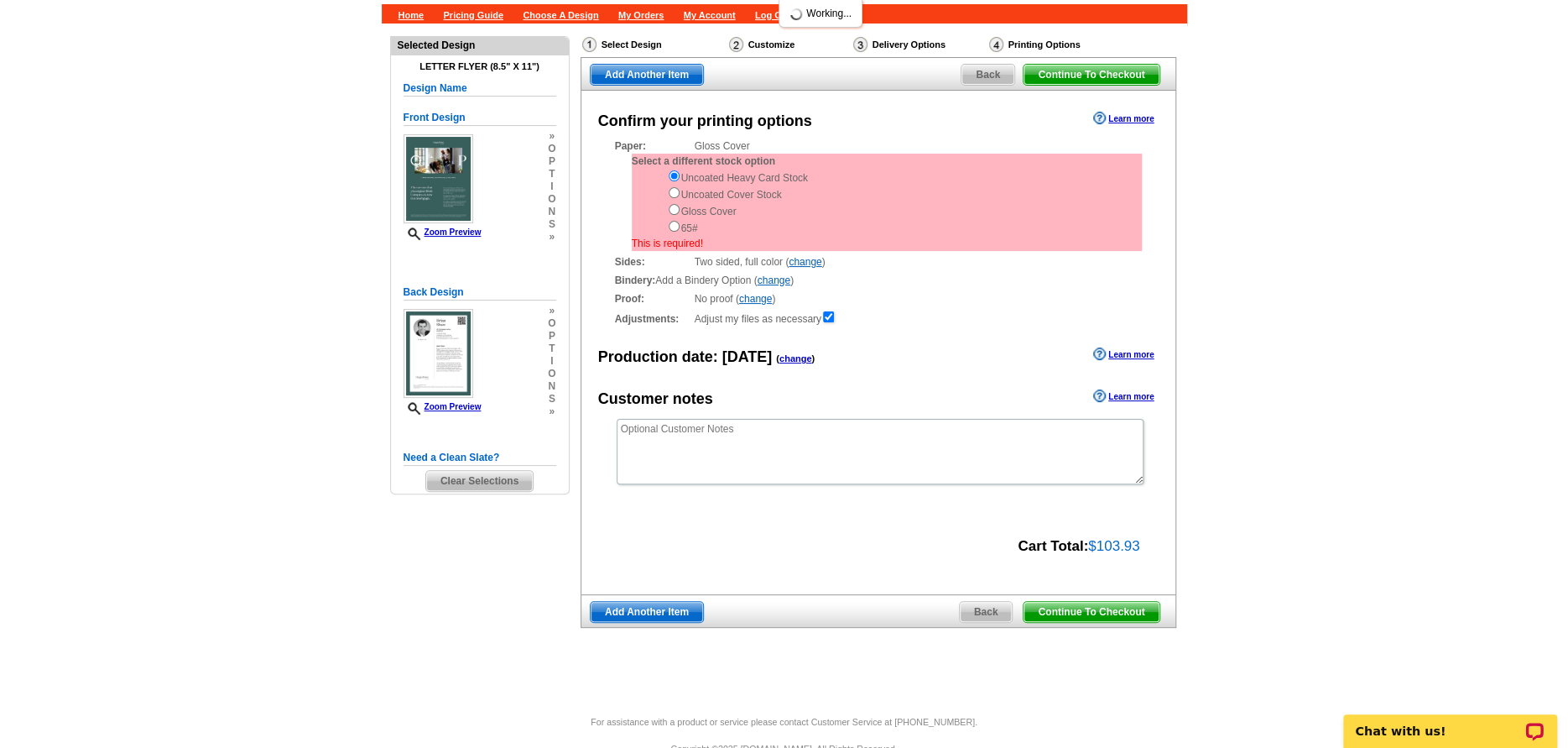
click at [1365, 582] on main "Need Help? call 800-260-5887, chat with support, or have our designers make som…" at bounding box center [784, 368] width 1568 height 691
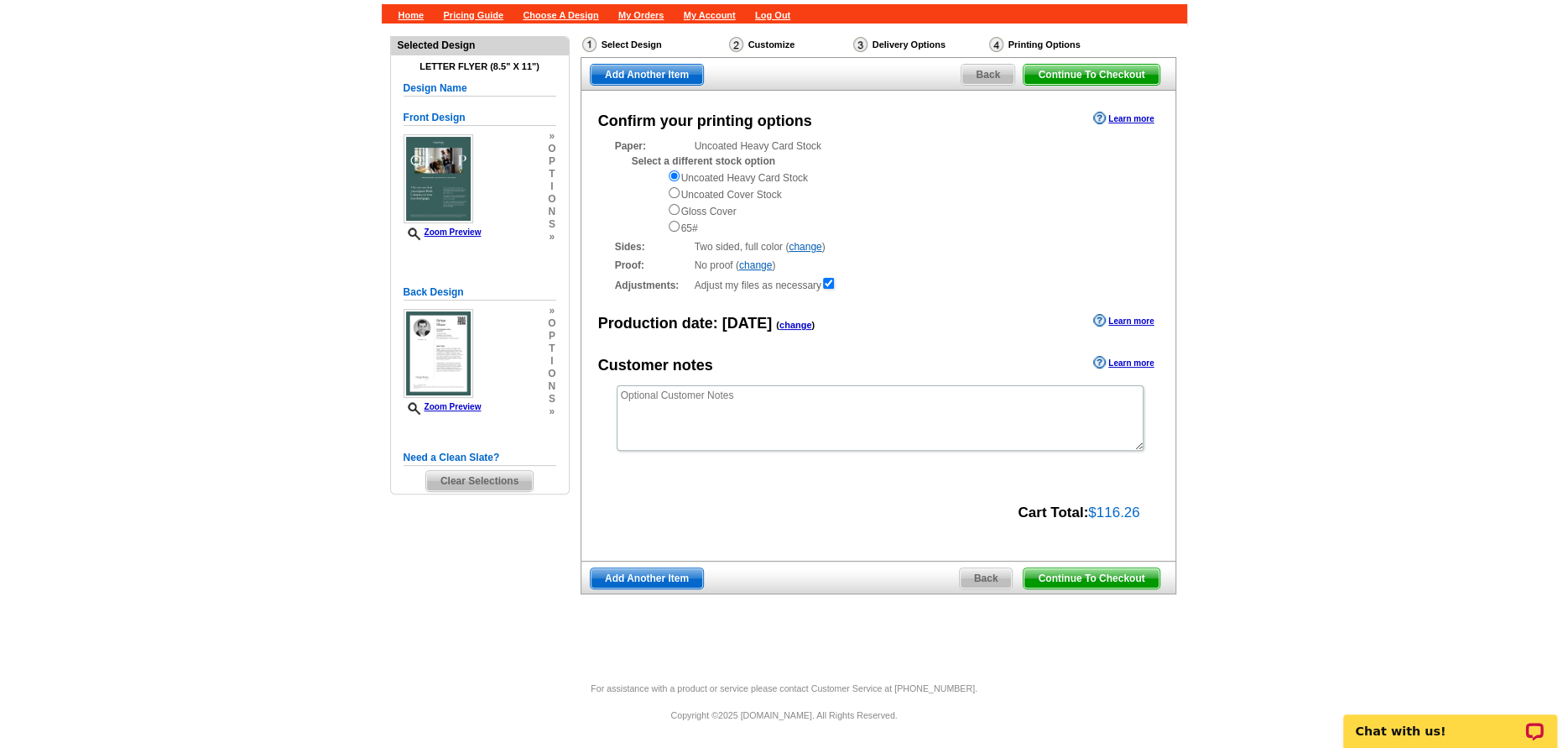
click at [1101, 576] on span "Continue To Checkout" at bounding box center [1091, 578] width 135 height 20
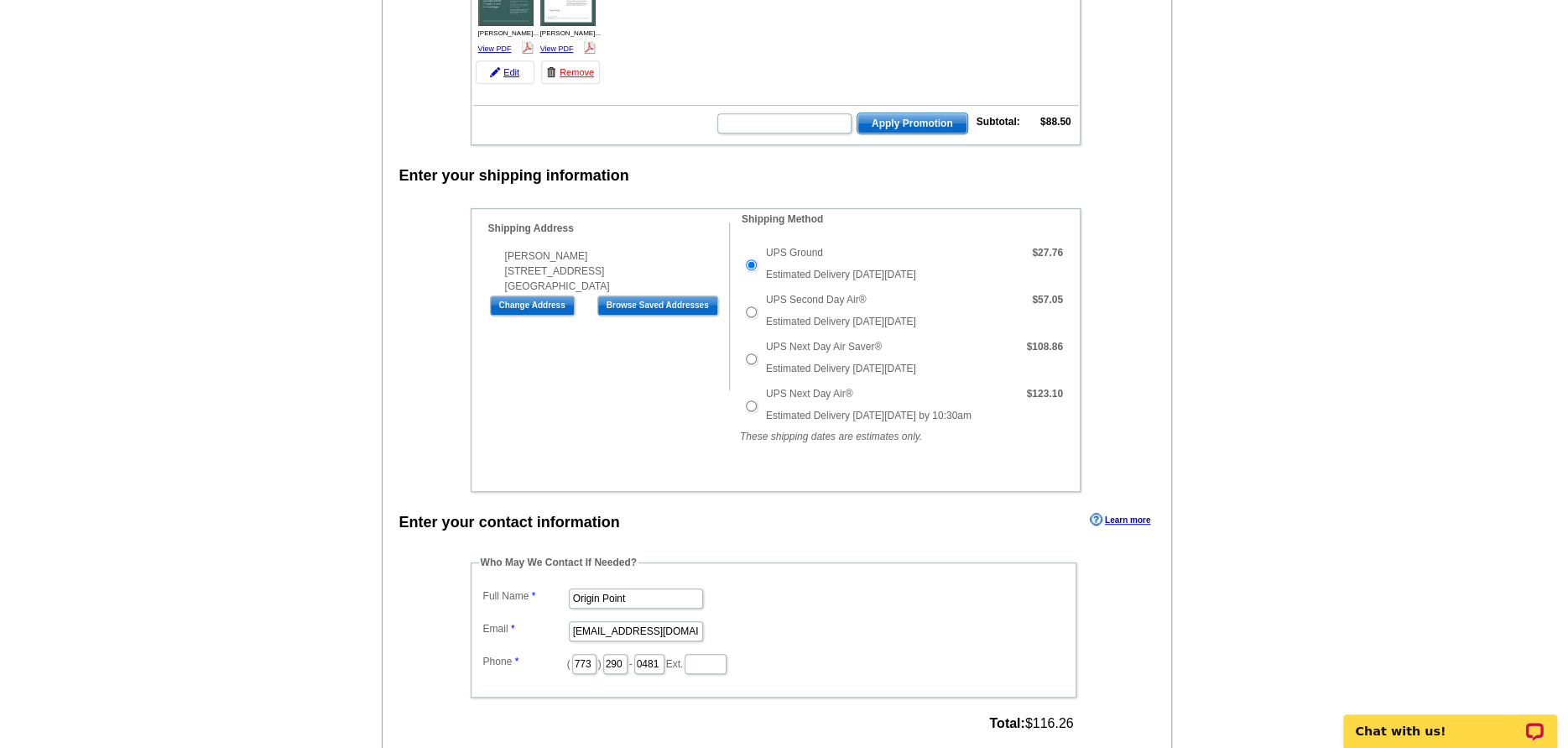
scroll to position [475, 0]
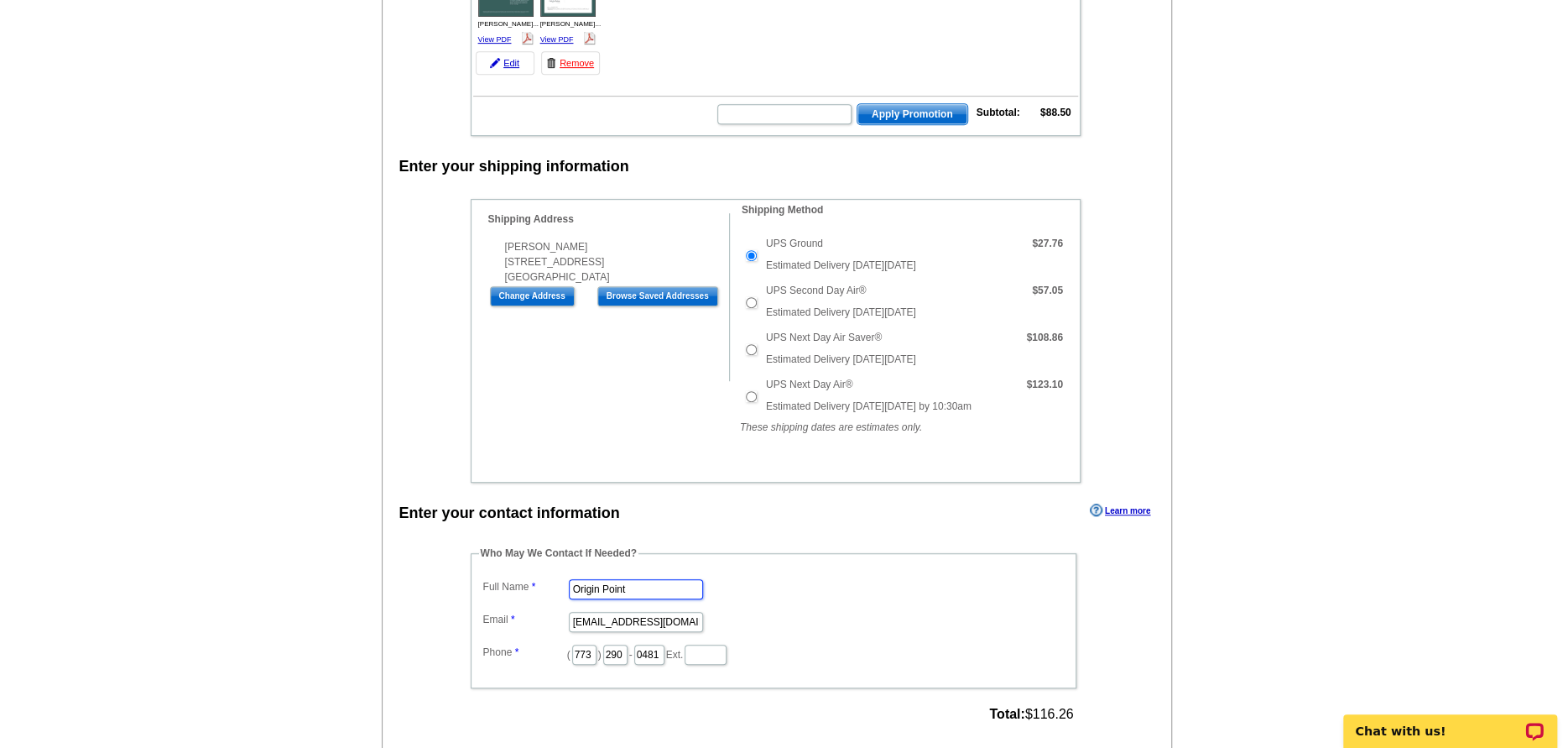
click at [659, 599] on input "Origin Point" at bounding box center [636, 589] width 134 height 20
drag, startPoint x: 659, startPoint y: 606, endPoint x: 346, endPoint y: 583, distance: 313.8
click at [356, 591] on main "Add Another Item Checkout Order Name: My Order 2025-09-16 Save Order Review you…" at bounding box center [784, 695] width 1568 height 2124
type input "[PERSON_NAME]"
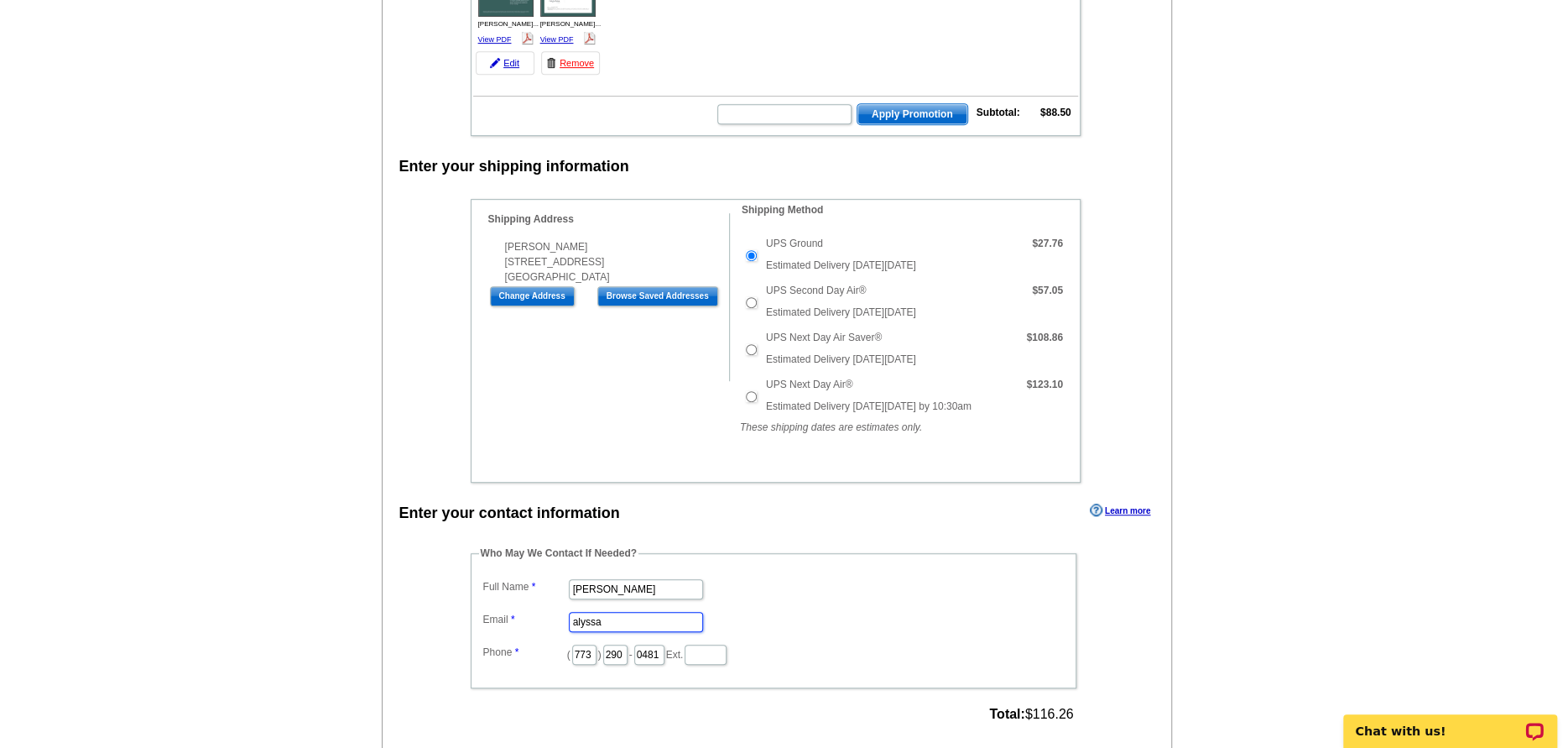
type input "[EMAIL_ADDRESS][PERSON_NAME][DOMAIN_NAME]"
type input "516"
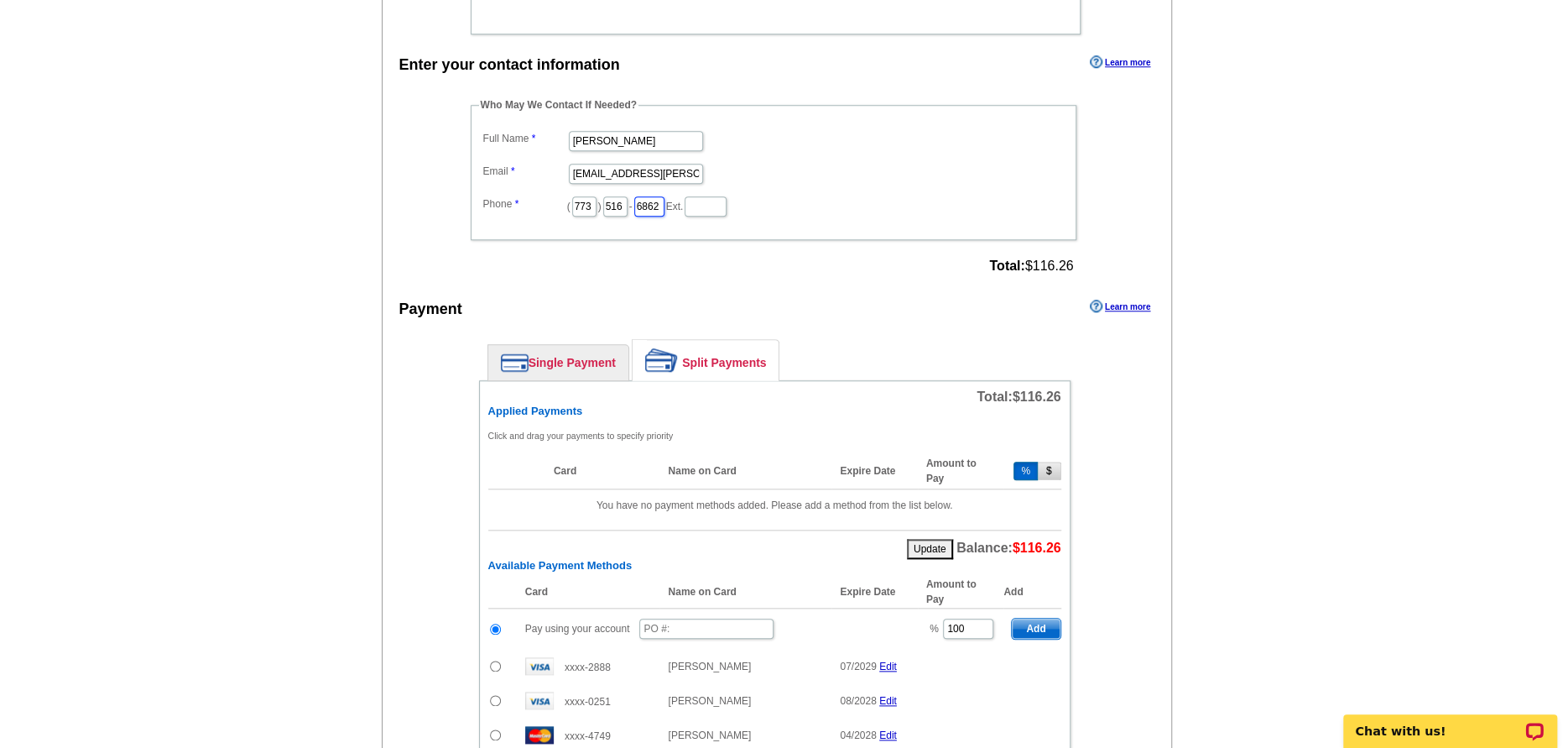
type input "6862"
click at [590, 365] on link "Single Payment" at bounding box center [559, 363] width 141 height 36
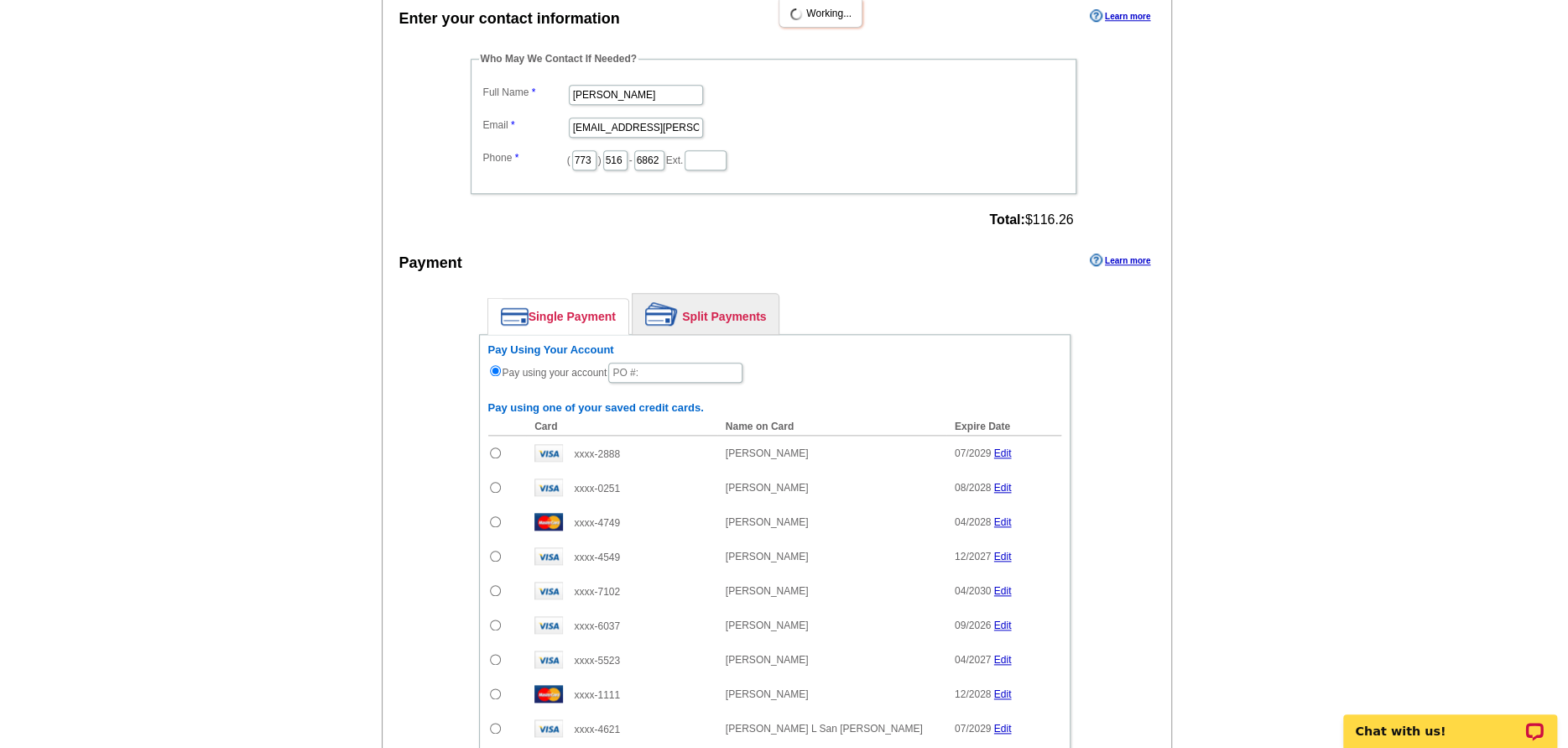
scroll to position [1062, 0]
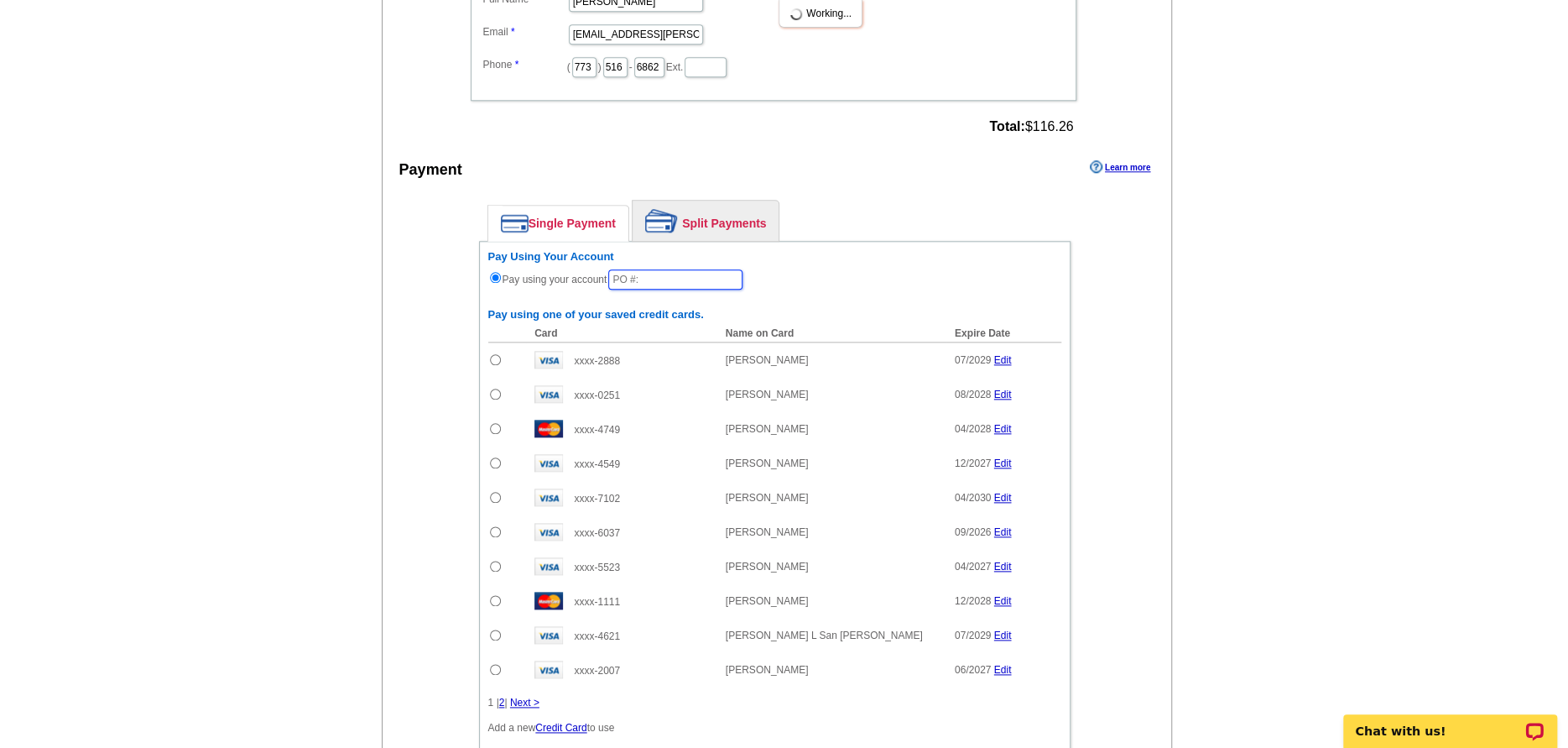
click at [632, 289] on input "text" at bounding box center [675, 279] width 134 height 20
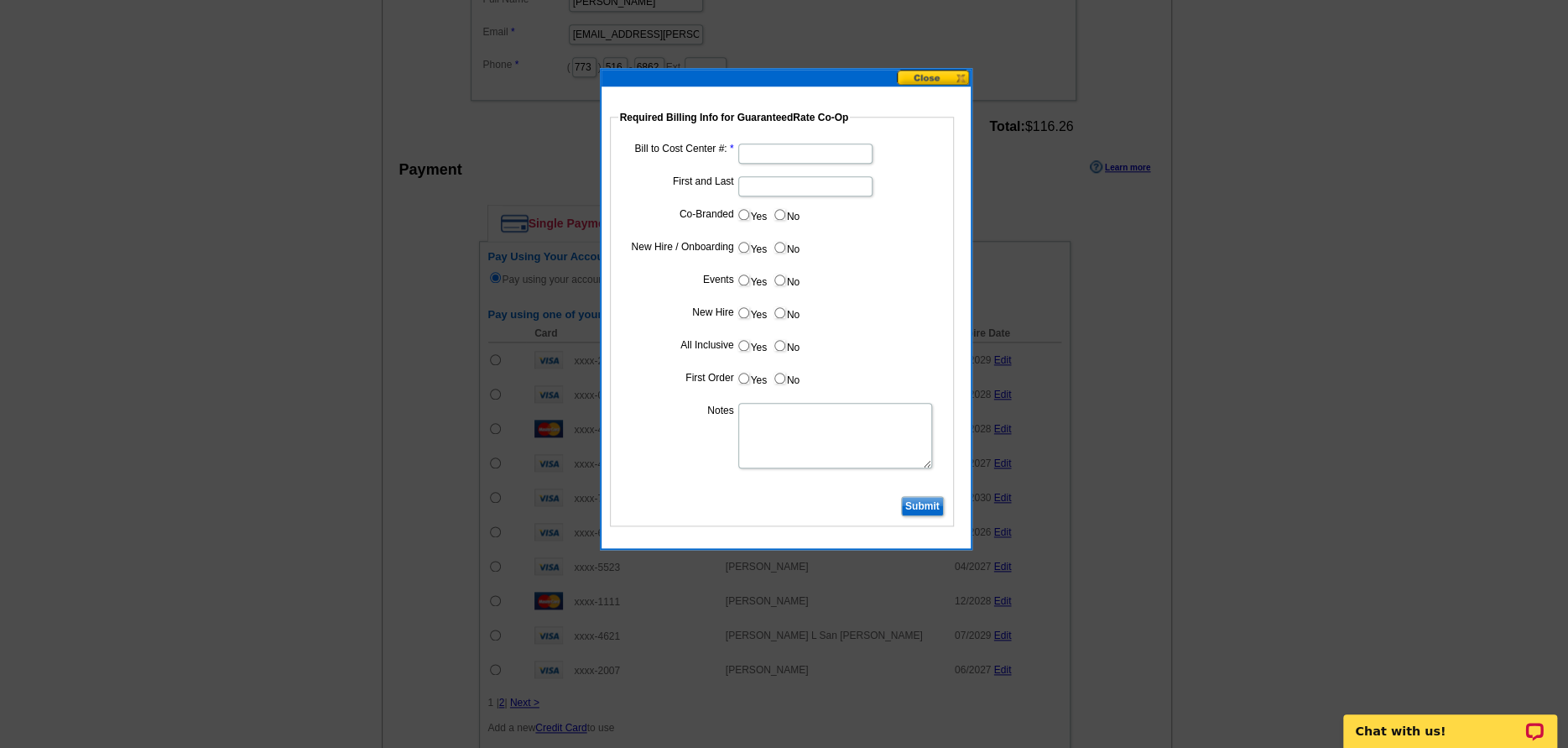
type input "091625_1107_aj"
click at [778, 154] on input "Bill to Cost Center #:" at bounding box center [805, 153] width 134 height 20
type input "200211"
type input "Bill to Branch"
click at [748, 307] on input "Yes" at bounding box center [744, 312] width 11 height 11
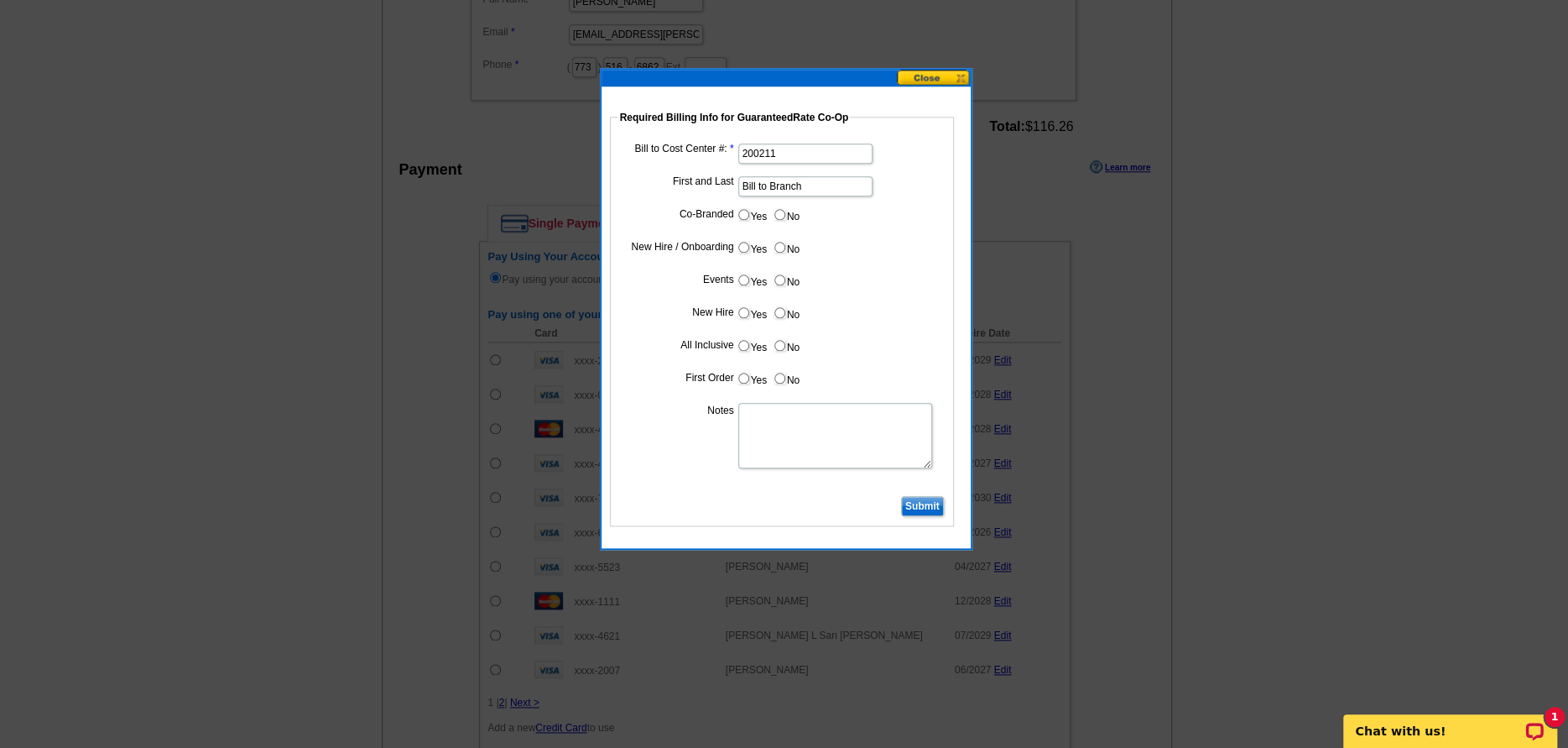
radio input "true"
click at [739, 373] on input "Yes" at bounding box center [744, 378] width 11 height 11
radio input "true"
click at [787, 447] on textarea "Notes" at bounding box center [835, 436] width 194 height 66
type textarea "New hire biz and contact cards for OP VP Brian Shaw. Bill to Branch cost center…"
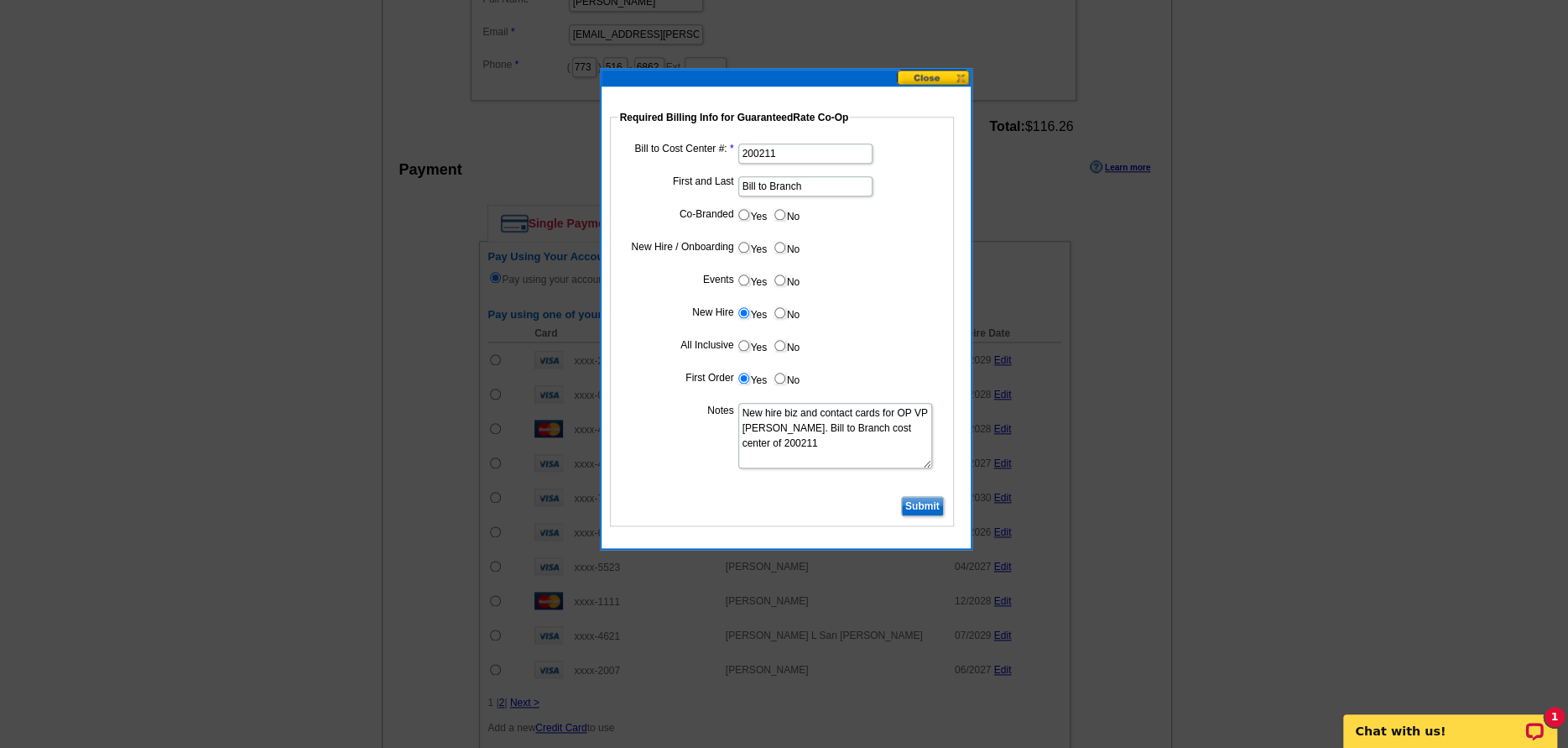
click at [931, 496] on input "Submit" at bounding box center [922, 506] width 43 height 20
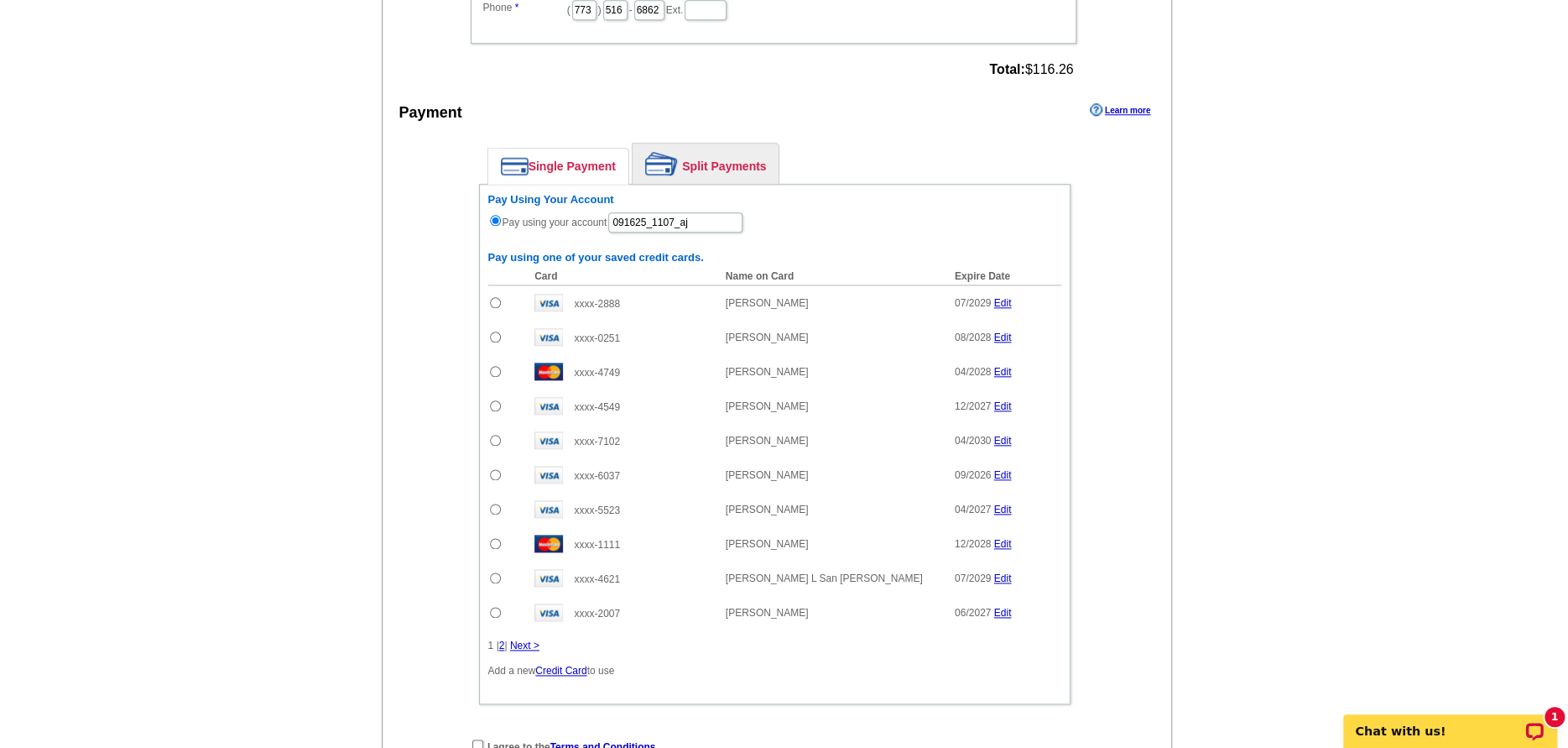
scroll to position [1119, 0]
click at [720, 233] on input "091625_1107_aj" at bounding box center [675, 223] width 134 height 20
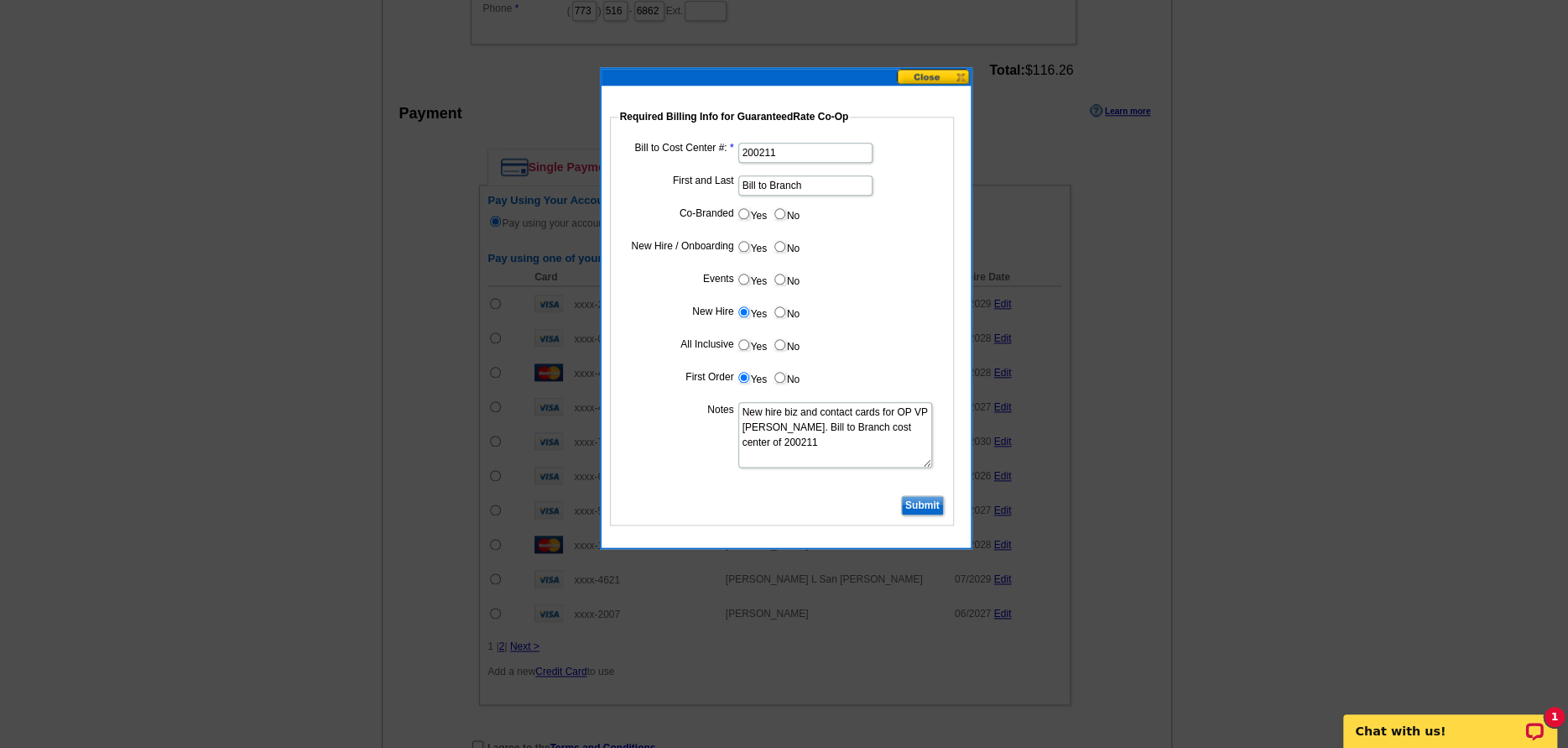
type input "091625_1107_AJ"
click at [917, 495] on input "Submit" at bounding box center [922, 505] width 43 height 20
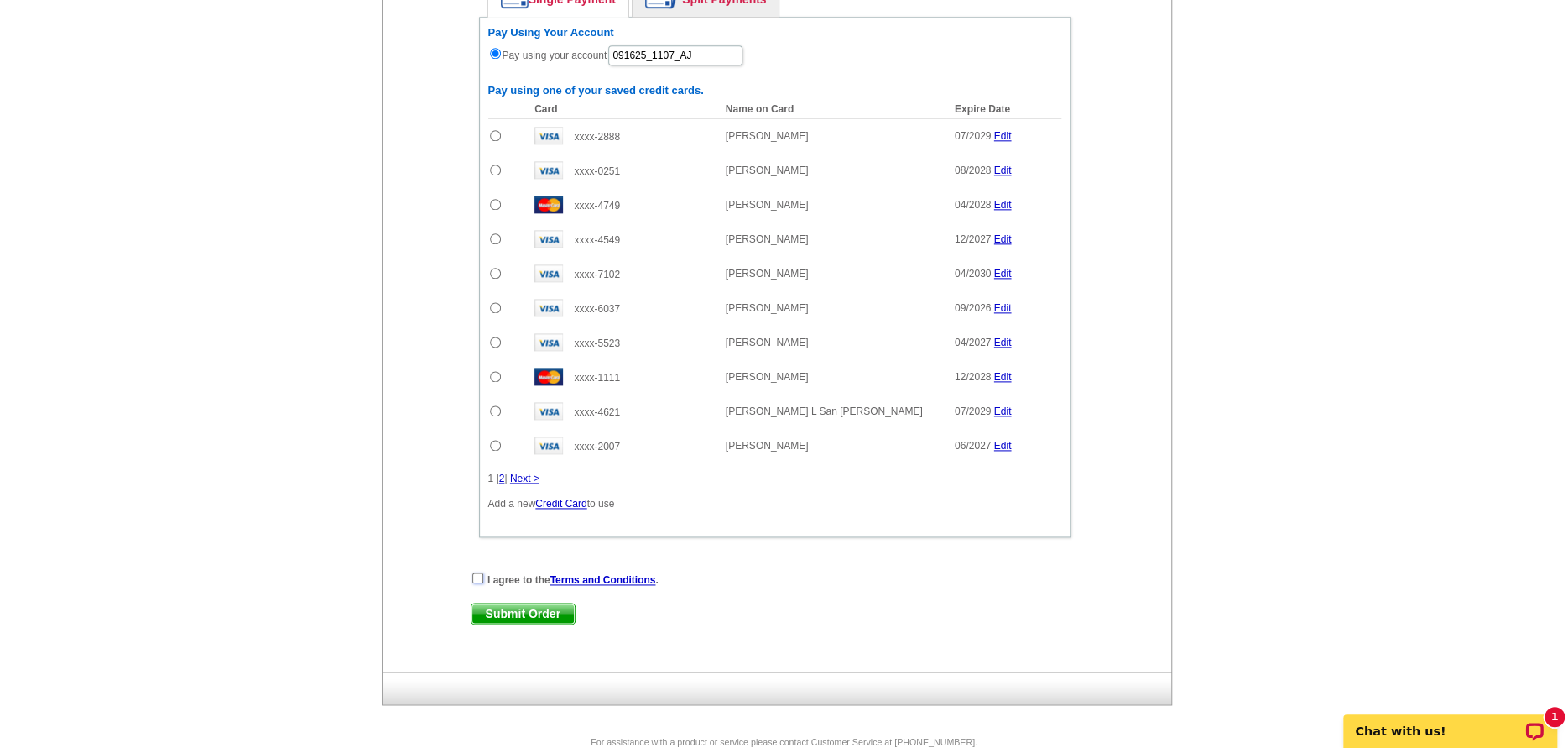
click at [478, 583] on input "checkbox" at bounding box center [478, 577] width 11 height 11
checkbox input "true"
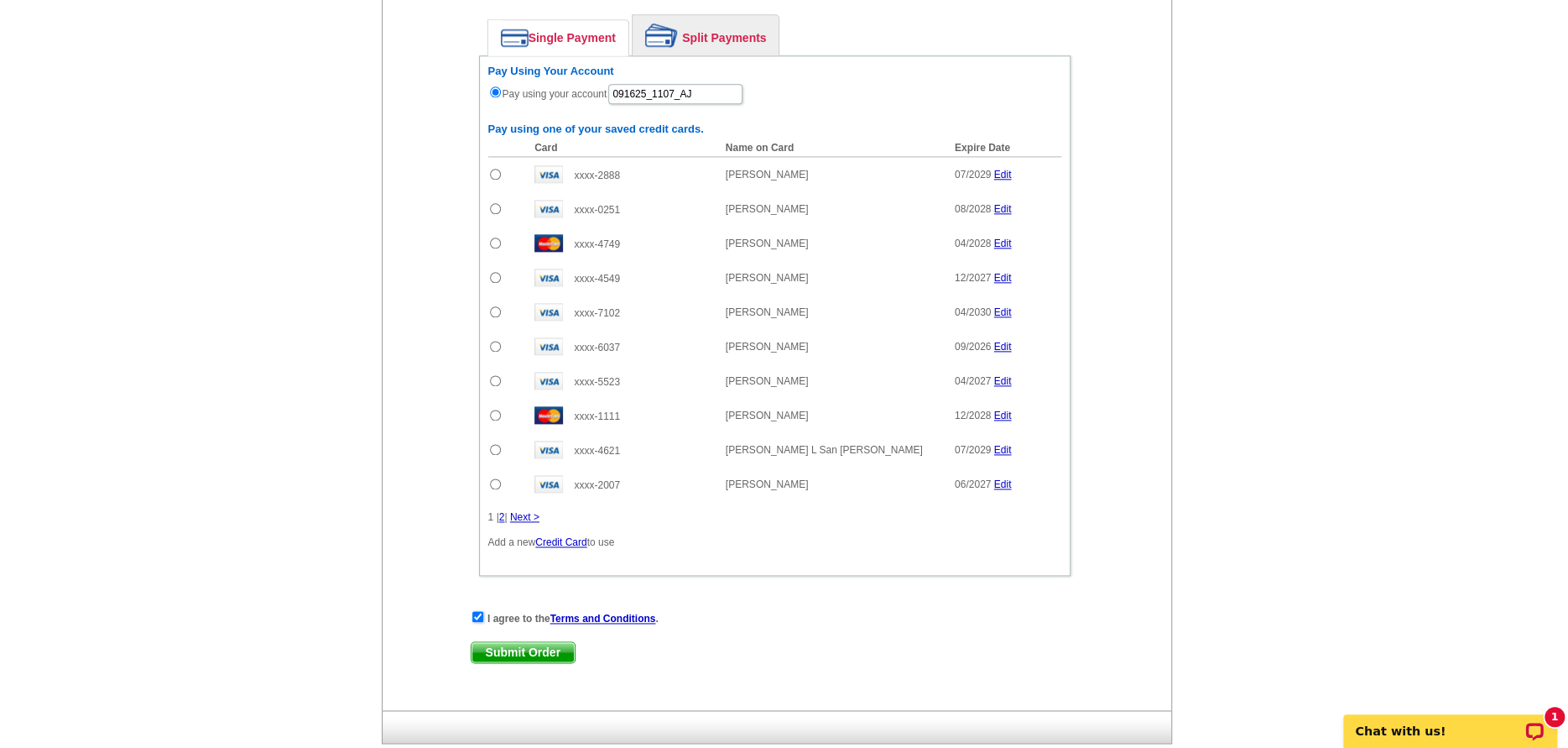
scroll to position [1356, 0]
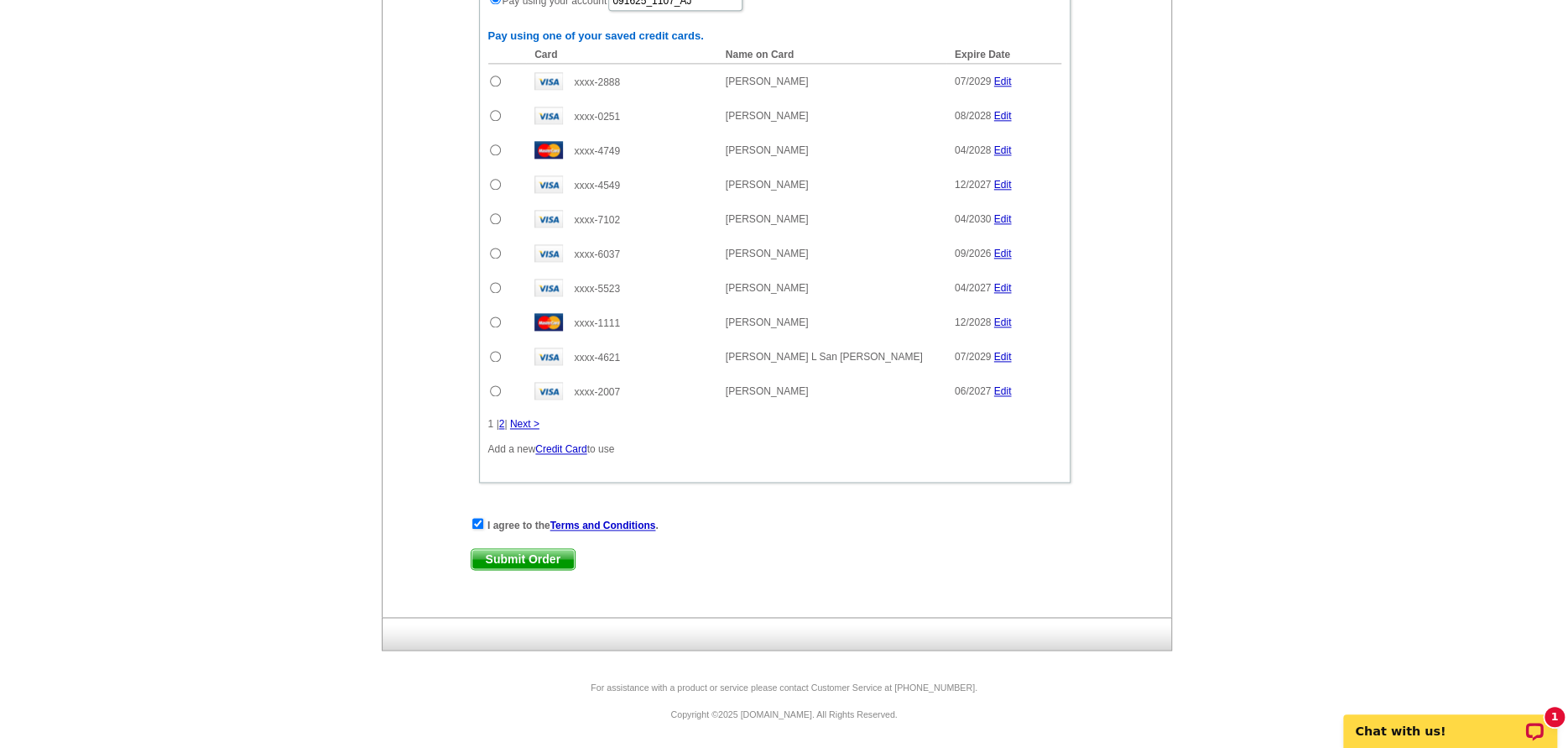
click at [518, 571] on div "I agree to the Terms and Conditions . Submit Order Submit Order" at bounding box center [775, 550] width 608 height 68
click at [518, 562] on span "Submit Order" at bounding box center [523, 559] width 103 height 20
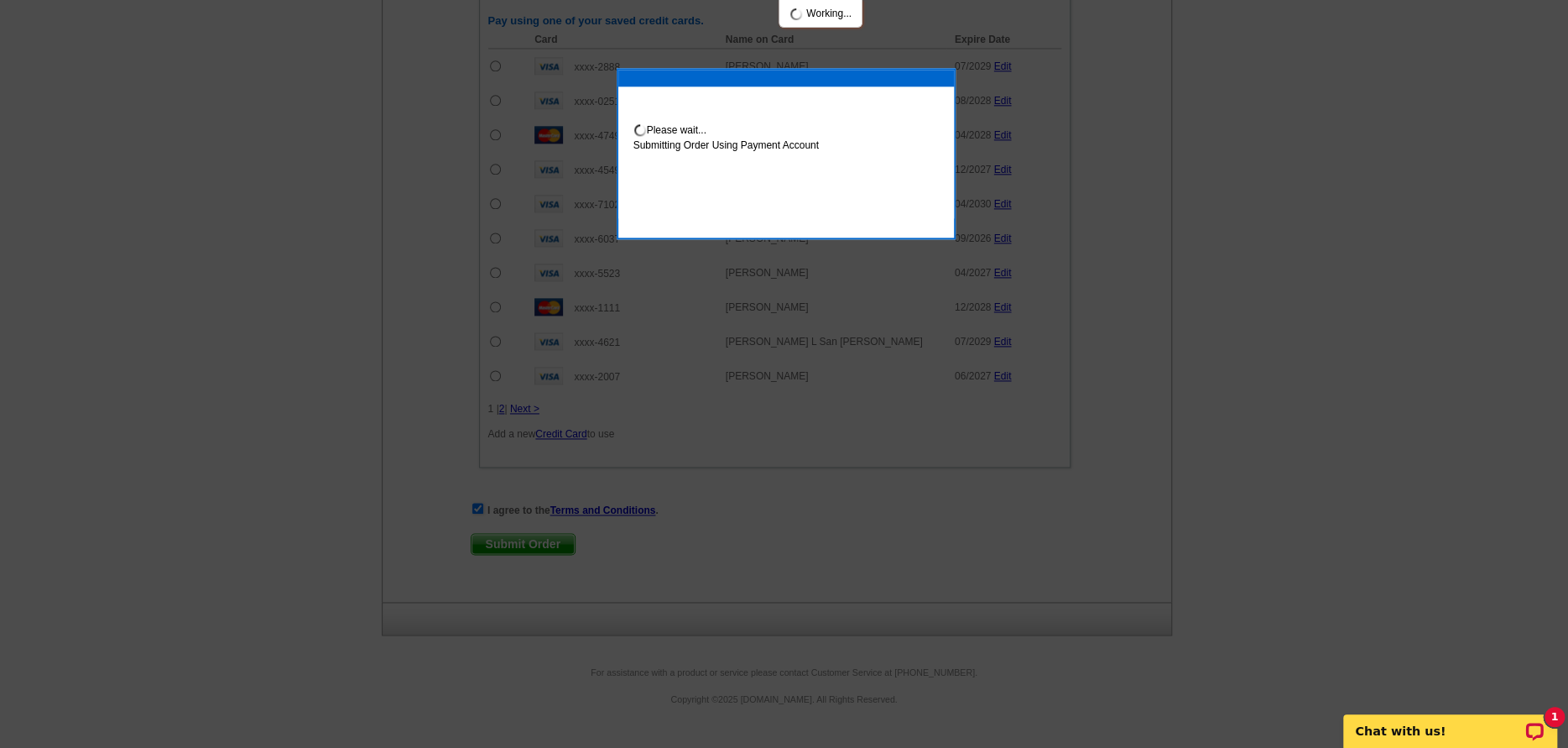
scroll to position [1441, 0]
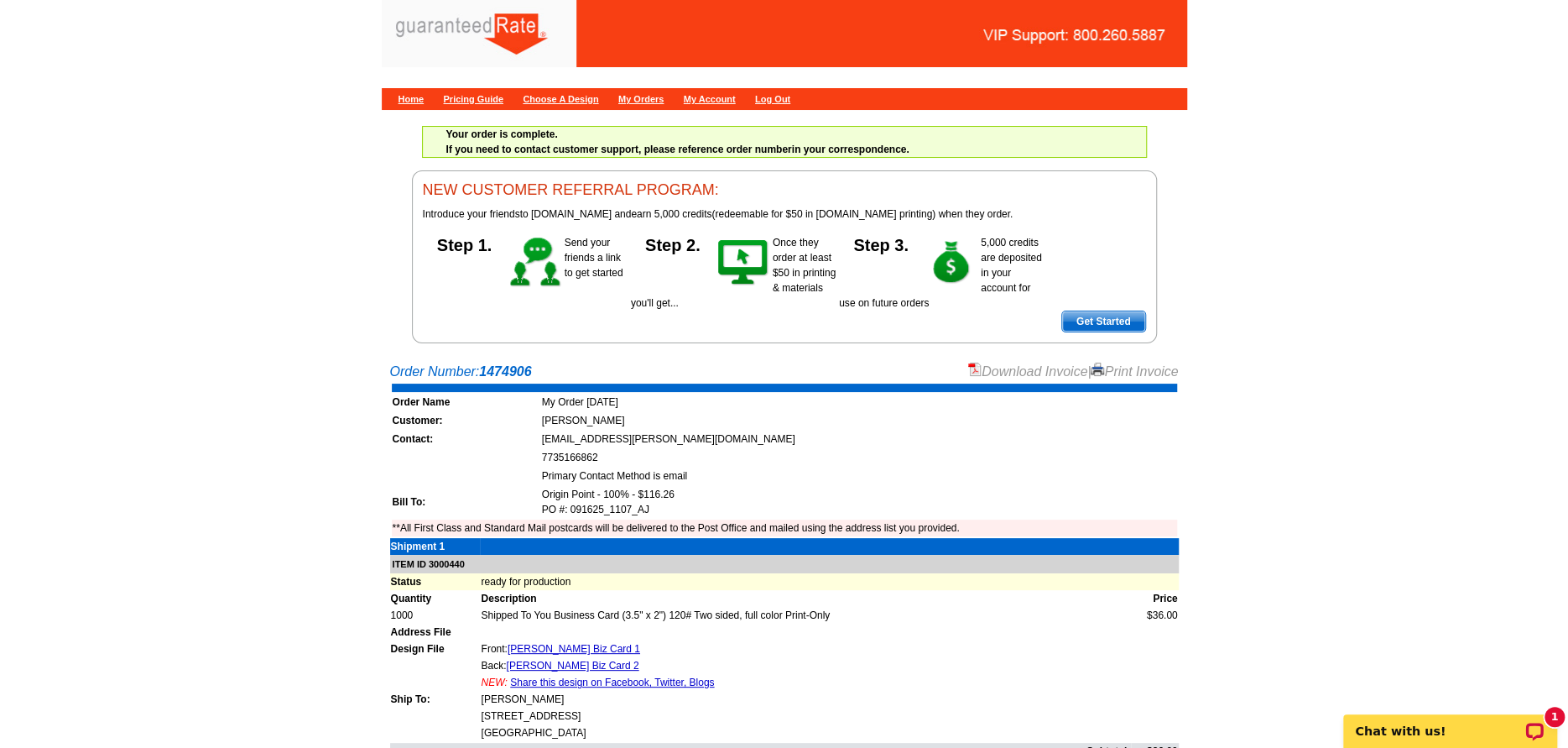
click at [998, 366] on link "Download Invoice" at bounding box center [1028, 371] width 119 height 14
